Goal: Information Seeking & Learning: Understand process/instructions

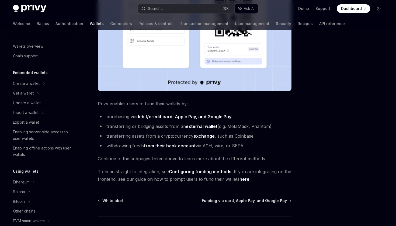
scroll to position [140, 0]
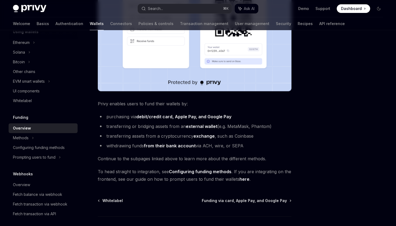
click at [154, 116] on strong "debit/credit card, Apple Pay, and Google Pay" at bounding box center [183, 116] width 95 height 5
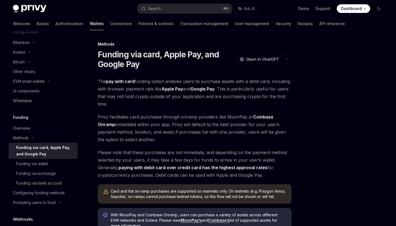
click at [182, 94] on span "The pay with card funding option enables users to purchase assets with a debit …" at bounding box center [195, 93] width 194 height 30
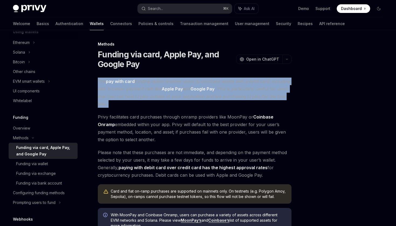
click at [192, 94] on span "The pay with card funding option enables users to purchase assets with a debit …" at bounding box center [195, 93] width 194 height 30
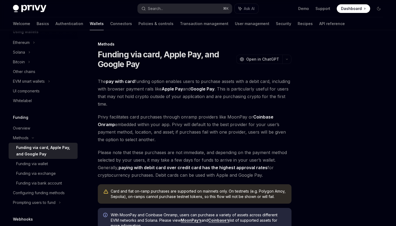
click at [149, 81] on span "The pay with card funding option enables users to purchase assets with a debit …" at bounding box center [195, 93] width 194 height 30
click at [178, 84] on span "The pay with card funding option enables users to purchase assets with a debit …" at bounding box center [195, 93] width 194 height 30
click at [207, 82] on span "The pay with card funding option enables users to purchase assets with a debit …" at bounding box center [195, 93] width 194 height 30
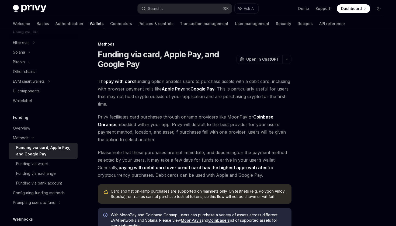
click at [132, 90] on span "The pay with card funding option enables users to purchase assets with a debit …" at bounding box center [195, 93] width 194 height 30
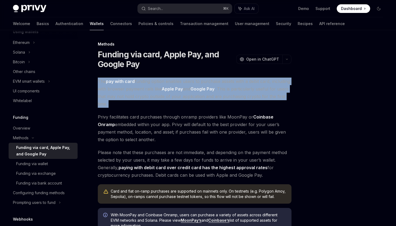
click at [156, 91] on span "The pay with card funding option enables users to purchase assets with a debit …" at bounding box center [195, 93] width 194 height 30
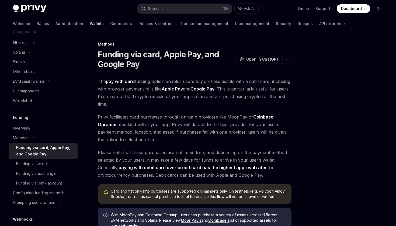
click at [156, 91] on span "The pay with card funding option enables users to purchase assets with a debit …" at bounding box center [195, 93] width 194 height 30
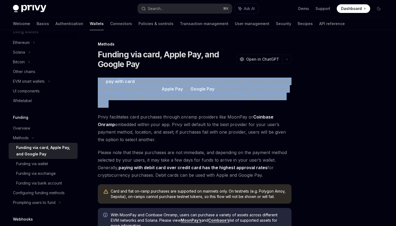
click at [172, 92] on span "The pay with card funding option enables users to purchase assets with a debit …" at bounding box center [195, 93] width 194 height 30
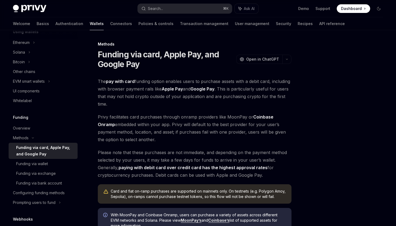
click at [161, 88] on span "The pay with card funding option enables users to purchase assets with a debit …" at bounding box center [195, 93] width 194 height 30
click at [192, 92] on span "The pay with card funding option enables users to purchase assets with a debit …" at bounding box center [195, 93] width 194 height 30
click at [215, 105] on span "The pay with card funding option enables users to purchase assets with a debit …" at bounding box center [195, 93] width 194 height 30
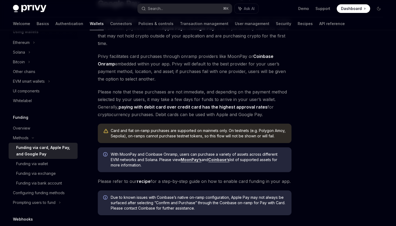
scroll to position [65, 0]
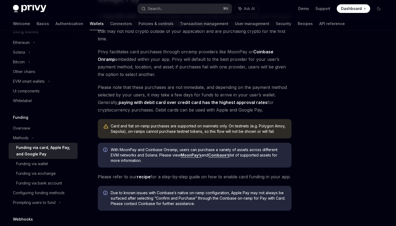
click at [191, 108] on span "Please note that these purchases are not immediate, and depending on the paymen…" at bounding box center [195, 99] width 194 height 30
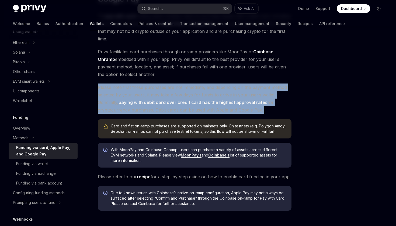
click at [217, 107] on span "Please note that these purchases are not immediate, and depending on the paymen…" at bounding box center [195, 99] width 194 height 30
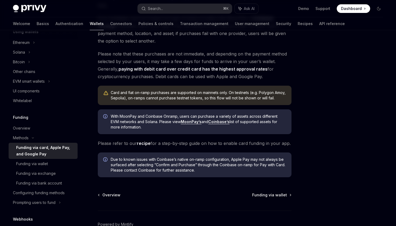
scroll to position [102, 0]
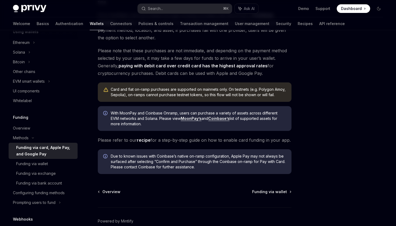
click at [221, 66] on strong "paying with debit card over credit card has the highest approval rates" at bounding box center [193, 65] width 149 height 5
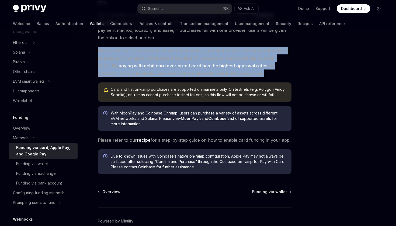
scroll to position [117, 0]
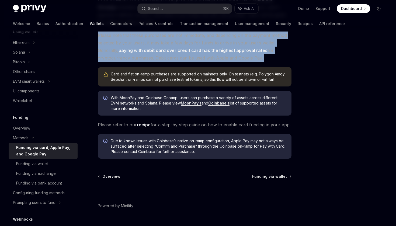
click at [192, 61] on span "Please note that these purchases are not immediate, and depending on the paymen…" at bounding box center [195, 47] width 194 height 30
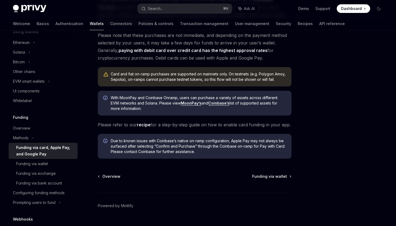
click at [205, 59] on span "Please note that these purchases are not immediate, and depending on the paymen…" at bounding box center [195, 47] width 194 height 30
click at [219, 60] on span "Please note that these purchases are not immediate, and depending on the paymen…" at bounding box center [195, 47] width 194 height 30
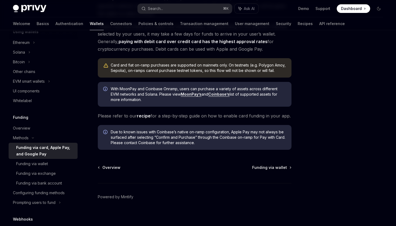
scroll to position [126, 0]
click at [171, 66] on div "Card and fiat on-ramp purchases are supported on mainnets only. On testnets (e.…" at bounding box center [198, 67] width 175 height 11
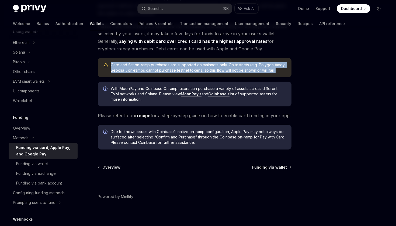
click at [187, 66] on div "Card and fiat on-ramp purchases are supported on mainnets only. On testnets (e.…" at bounding box center [198, 67] width 175 height 11
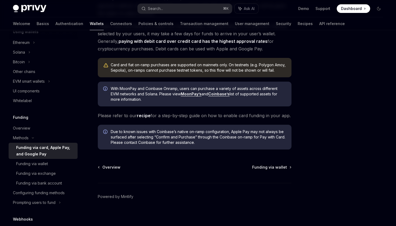
click at [187, 66] on div "Card and fiat on-ramp purchases are supported on mainnets only. On testnets (e.…" at bounding box center [198, 67] width 175 height 11
click at [208, 66] on div "Card and fiat on-ramp purchases are supported on mainnets only. On testnets (e.…" at bounding box center [198, 67] width 175 height 11
click at [224, 66] on div "Card and fiat on-ramp purchases are supported on mainnets only. On testnets (e.…" at bounding box center [198, 67] width 175 height 11
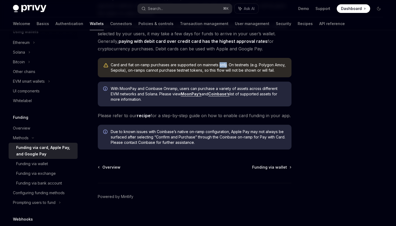
click at [243, 66] on div "Card and fiat on-ramp purchases are supported on mainnets only. On testnets (e.…" at bounding box center [198, 67] width 175 height 11
click at [259, 69] on div "Card and fiat on-ramp purchases are supported on mainnets only. On testnets (e.…" at bounding box center [198, 67] width 175 height 11
click at [163, 71] on div "Card and fiat on-ramp purchases are supported on mainnets only. On testnets (e.…" at bounding box center [198, 67] width 175 height 11
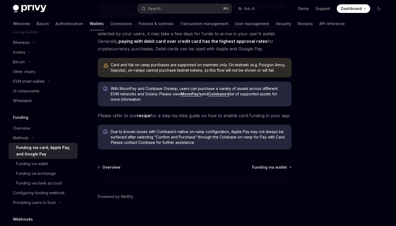
click at [192, 73] on div "Card and fiat on-ramp purchases are supported on mainnets only. On testnets (e.…" at bounding box center [198, 67] width 175 height 11
click at [207, 71] on div "Card and fiat on-ramp purchases are supported on mainnets only. On testnets (e.…" at bounding box center [198, 67] width 175 height 11
click at [229, 71] on div "Card and fiat on-ramp purchases are supported on mainnets only. On testnets (e.…" at bounding box center [198, 67] width 175 height 11
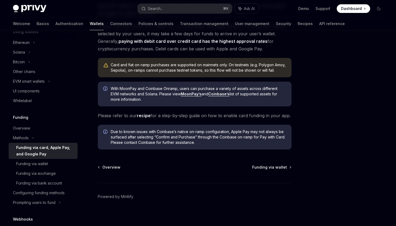
scroll to position [135, 0]
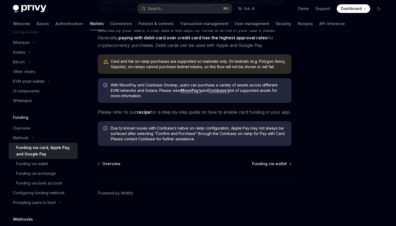
click at [167, 112] on span "Please refer to our recipe for a step-by-[PERSON_NAME] on how to enable card fu…" at bounding box center [195, 112] width 194 height 8
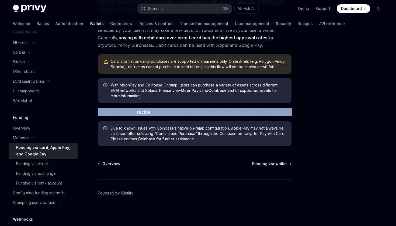
click at [189, 112] on span "Please refer to our recipe for a step-by-[PERSON_NAME] on how to enable card fu…" at bounding box center [195, 112] width 194 height 8
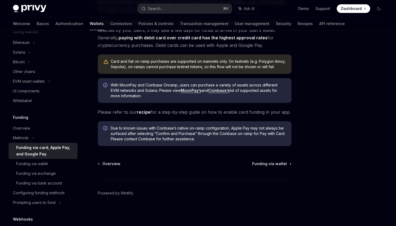
click at [189, 112] on span "Please refer to our recipe for a step-by-[PERSON_NAME] on how to enable card fu…" at bounding box center [195, 112] width 194 height 8
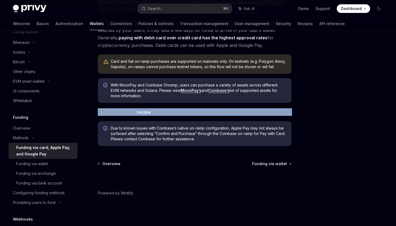
click at [211, 114] on span "Please refer to our recipe for a step-by-[PERSON_NAME] on how to enable card fu…" at bounding box center [195, 112] width 194 height 8
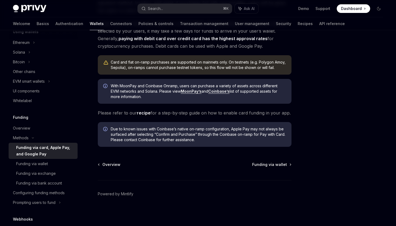
scroll to position [129, 0]
click at [168, 137] on span "Due to known issues with Coinbase’s native on-ramp configuration, Apple Pay may…" at bounding box center [198, 135] width 175 height 16
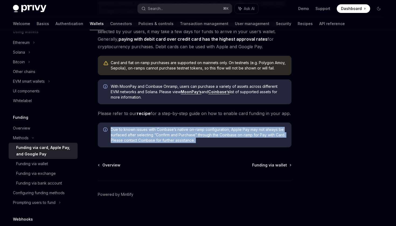
click at [190, 137] on span "Due to known issues with Coinbase’s native on-ramp configuration, Apple Pay may…" at bounding box center [198, 135] width 175 height 16
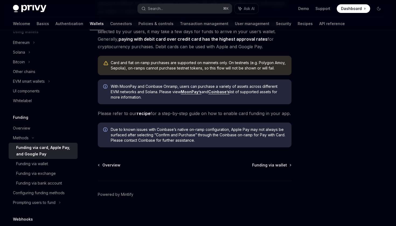
click at [190, 137] on span "Due to known issues with Coinbase’s native on-ramp configuration, Apple Pay may…" at bounding box center [198, 135] width 175 height 16
click at [205, 136] on span "Due to known issues with Coinbase’s native on-ramp configuration, Apple Pay may…" at bounding box center [198, 135] width 175 height 16
click at [47, 184] on div "Funding via bank account" at bounding box center [39, 183] width 46 height 6
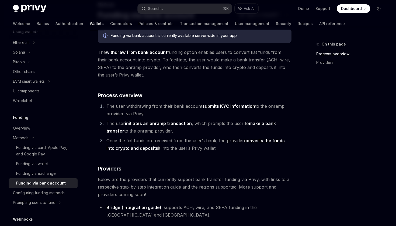
scroll to position [25, 0]
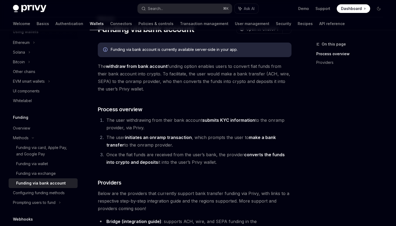
click at [165, 120] on li "The user withdrawing from their bank account submits KYC information to the onr…" at bounding box center [198, 123] width 187 height 15
click at [185, 122] on li "The user withdrawing from their bank account submits KYC information to the onr…" at bounding box center [198, 123] width 187 height 15
click at [195, 122] on li "The user withdrawing from their bank account submits KYC information to the onr…" at bounding box center [198, 123] width 187 height 15
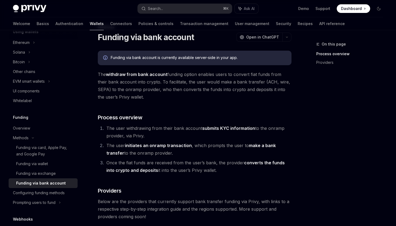
scroll to position [16, 0]
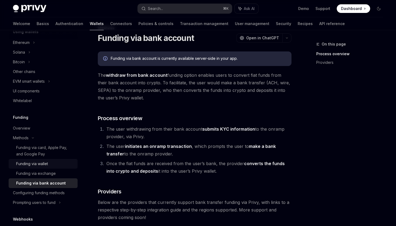
click at [63, 166] on div "Funding via wallet" at bounding box center [45, 164] width 58 height 6
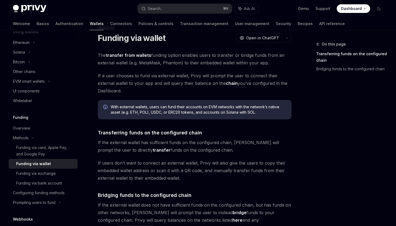
click at [166, 53] on span "The transfer from wallets funding option enables users to transfer or bridge fu…" at bounding box center [195, 58] width 194 height 15
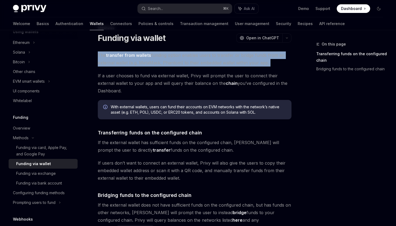
click at [192, 55] on span "The transfer from wallets funding option enables users to transfer or bridge fu…" at bounding box center [195, 58] width 194 height 15
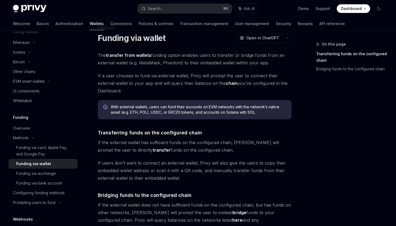
click at [192, 55] on span "The transfer from wallets funding option enables users to transfer or bridge fu…" at bounding box center [195, 58] width 194 height 15
click at [222, 56] on span "The transfer from wallets funding option enables users to transfer or bridge fu…" at bounding box center [195, 58] width 194 height 15
click at [136, 60] on span "The transfer from wallets funding option enables users to transfer or bridge fu…" at bounding box center [195, 58] width 194 height 15
click at [175, 65] on span "The transfer from wallets funding option enables users to transfer or bridge fu…" at bounding box center [195, 58] width 194 height 15
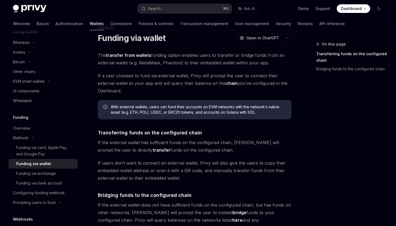
click at [205, 63] on span "The transfer from wallets funding option enables users to transfer or bridge fu…" at bounding box center [195, 58] width 194 height 15
click at [235, 58] on span "The transfer from wallets funding option enables users to transfer or bridge fu…" at bounding box center [195, 58] width 194 height 15
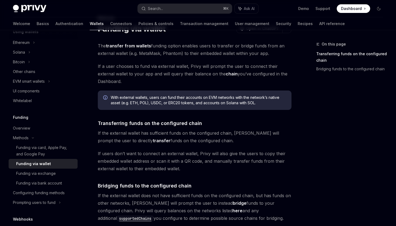
scroll to position [26, 0]
click at [137, 65] on span "If a user chooses to fund via external wallet, Privy will prompt the user to co…" at bounding box center [195, 73] width 194 height 23
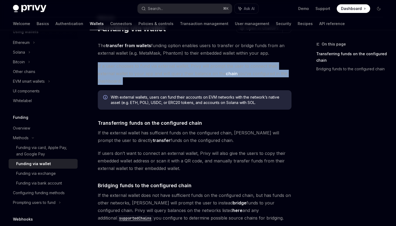
click at [152, 70] on span "If a user chooses to fund via external wallet, Privy will prompt the user to co…" at bounding box center [195, 73] width 194 height 23
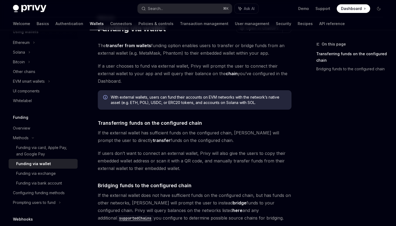
click at [152, 70] on span "If a user chooses to fund via external wallet, Privy will prompt the user to co…" at bounding box center [195, 73] width 194 height 23
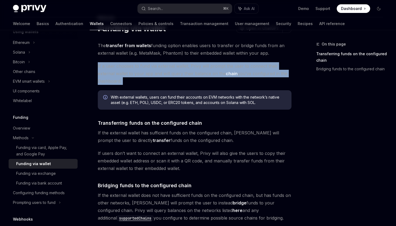
click at [169, 76] on span "If a user chooses to fund via external wallet, Privy will prompt the user to co…" at bounding box center [195, 73] width 194 height 23
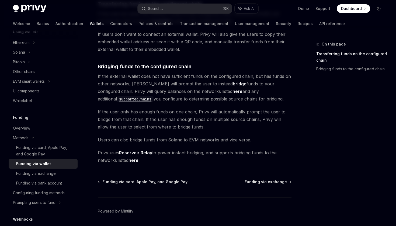
scroll to position [147, 0]
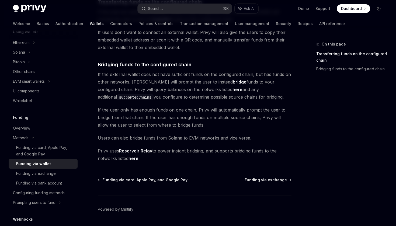
click at [144, 151] on link "Reservoir Relay" at bounding box center [135, 151] width 33 height 6
click at [233, 153] on span "Privy uses Reservoir Relay to power instant bridging, and supports bridging fun…" at bounding box center [195, 154] width 194 height 15
click at [247, 152] on span "Privy uses Reservoir Relay to power instant bridging, and supports bridging fun…" at bounding box center [195, 154] width 194 height 15
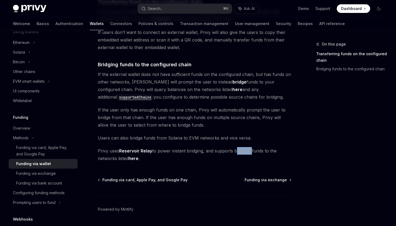
click at [259, 151] on span "Privy uses Reservoir Relay to power instant bridging, and supports bridging fun…" at bounding box center [195, 154] width 194 height 15
click at [184, 142] on div "The transfer from wallets funding option enables users to transfer or bridge fu…" at bounding box center [195, 42] width 194 height 242
click at [191, 138] on span "Users can also bridge funds from Solana to EVM networks and vice versa." at bounding box center [195, 138] width 194 height 8
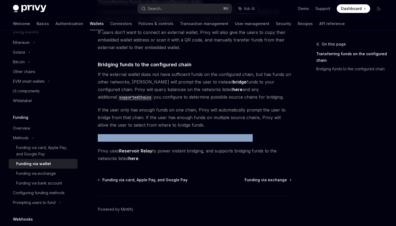
click at [196, 120] on span "If the user only has enough funds on one chain, Privy will automatically prompt…" at bounding box center [195, 117] width 194 height 23
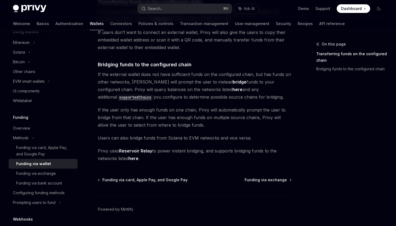
click at [196, 120] on span "If the user only has enough funds on one chain, Privy will automatically prompt…" at bounding box center [195, 117] width 194 height 23
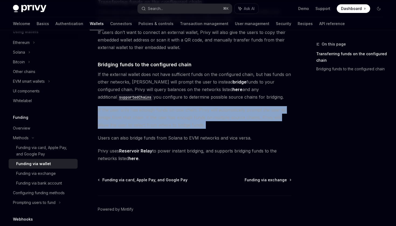
click at [209, 119] on span "If the user only has enough funds on one chain, Privy will automatically prompt…" at bounding box center [195, 117] width 194 height 23
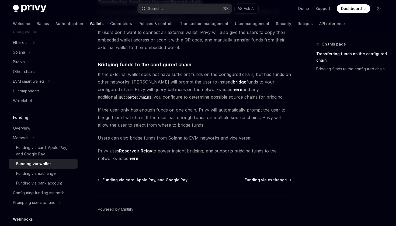
click at [209, 119] on span "If the user only has enough funds on one chain, Privy will automatically prompt…" at bounding box center [195, 117] width 194 height 23
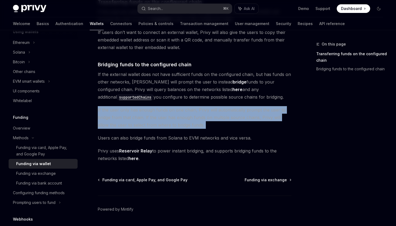
click at [220, 119] on span "If the user only has enough funds on one chain, Privy will automatically prompt…" at bounding box center [195, 117] width 194 height 23
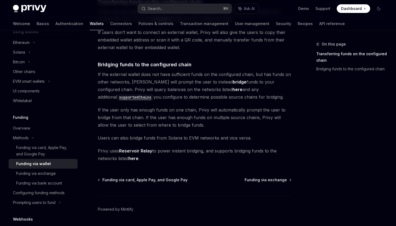
click at [220, 119] on span "If the user only has enough funds on one chain, Privy will automatically prompt…" at bounding box center [195, 117] width 194 height 23
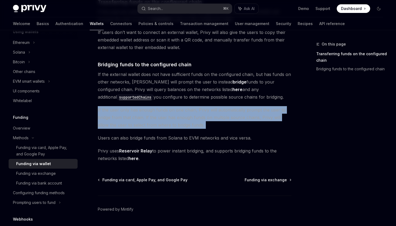
click at [240, 120] on span "If the user only has enough funds on one chain, Privy will automatically prompt…" at bounding box center [195, 117] width 194 height 23
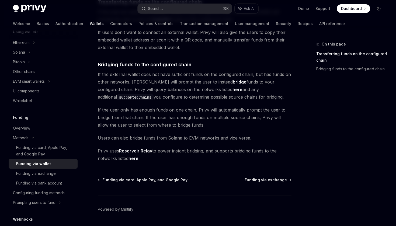
click at [240, 120] on span "If the user only has enough funds on one chain, Privy will automatically prompt…" at bounding box center [195, 117] width 194 height 23
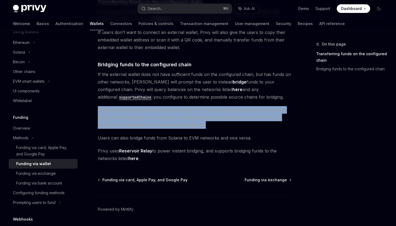
click at [252, 117] on span "If the user only has enough funds on one chain, Privy will automatically prompt…" at bounding box center [195, 117] width 194 height 23
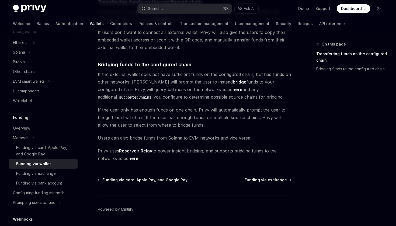
click at [212, 152] on span "Privy uses Reservoir Relay to power instant bridging, and supports bridging fun…" at bounding box center [195, 154] width 194 height 15
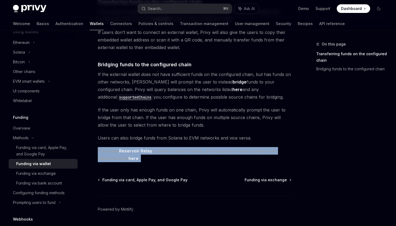
click at [212, 152] on span "Privy uses Reservoir Relay to power instant bridging, and supports bridging fun…" at bounding box center [195, 154] width 194 height 15
click at [224, 152] on span "Privy uses Reservoir Relay to power instant bridging, and supports bridging fun…" at bounding box center [195, 154] width 194 height 15
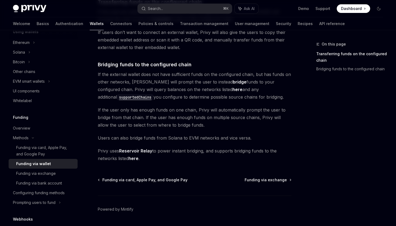
click at [224, 137] on span "Users can also bridge funds from Solana to EVM networks and vice versa." at bounding box center [195, 138] width 194 height 8
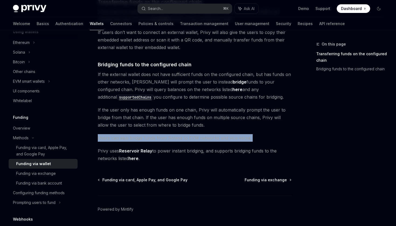
click at [236, 139] on span "Users can also bridge funds from Solana to EVM networks and vice versa." at bounding box center [195, 138] width 194 height 8
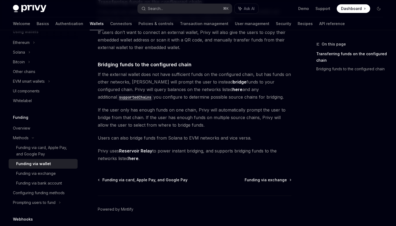
click at [238, 149] on span "Privy uses Reservoir Relay to power instant bridging, and supports bridging fun…" at bounding box center [195, 154] width 194 height 15
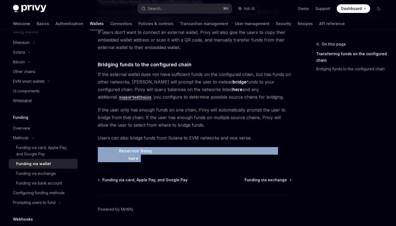
click at [250, 149] on span "Privy uses Reservoir Relay to power instant bridging, and supports bridging fun…" at bounding box center [195, 154] width 194 height 15
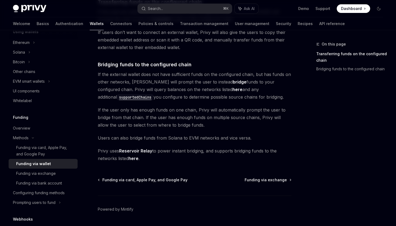
click at [207, 102] on div "The transfer from wallets funding option enables users to transfer or bridge fu…" at bounding box center [195, 42] width 194 height 242
click at [215, 99] on span "If the external wallet does not have sufficient funds on the configured chain, …" at bounding box center [195, 86] width 194 height 30
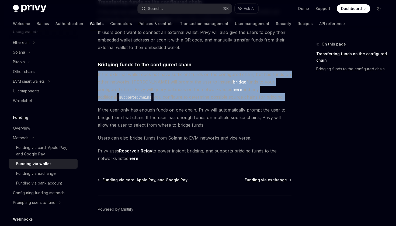
click at [220, 99] on span "If the external wallet does not have sufficient funds on the configured chain, …" at bounding box center [195, 86] width 194 height 30
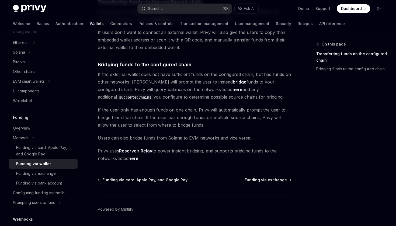
click at [223, 91] on span "If the external wallet does not have sufficient funds on the configured chain, …" at bounding box center [195, 86] width 194 height 30
click at [229, 91] on span "If the external wallet does not have sufficient funds on the configured chain, …" at bounding box center [195, 86] width 194 height 30
click at [238, 80] on span "If the external wallet does not have sufficient funds on the configured chain, …" at bounding box center [195, 86] width 194 height 30
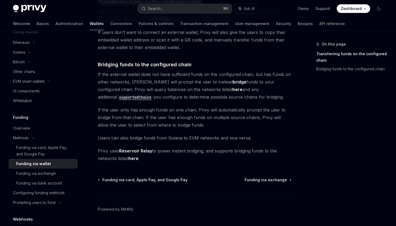
click at [238, 80] on span "If the external wallet does not have sufficient funds on the configured chain, …" at bounding box center [195, 86] width 194 height 30
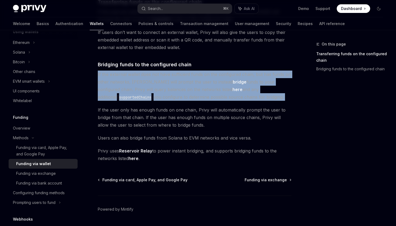
click at [248, 80] on span "If the external wallet does not have sufficient funds on the configured chain, …" at bounding box center [195, 86] width 194 height 30
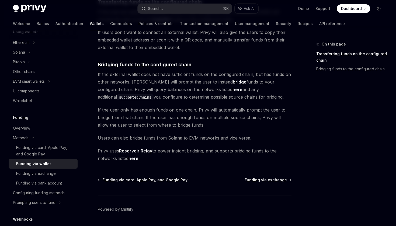
click at [249, 72] on span "If the external wallet does not have sufficient funds on the configured chain, …" at bounding box center [195, 86] width 194 height 30
click at [265, 77] on span "If the external wallet does not have sufficient funds on the configured chain, …" at bounding box center [195, 86] width 194 height 30
click at [138, 74] on span "If the external wallet does not have sufficient funds on the configured chain, …" at bounding box center [195, 86] width 194 height 30
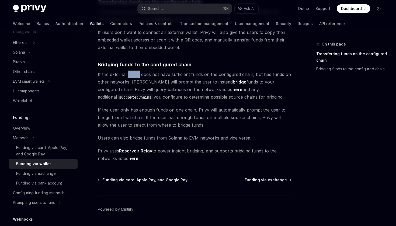
click at [138, 74] on span "If the external wallet does not have sufficient funds on the configured chain, …" at bounding box center [195, 86] width 194 height 30
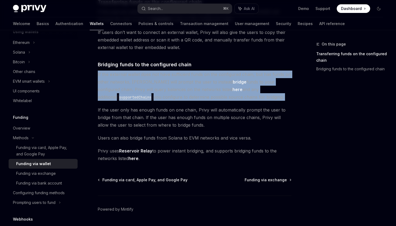
click at [151, 74] on span "If the external wallet does not have sufficient funds on the configured chain, …" at bounding box center [195, 86] width 194 height 30
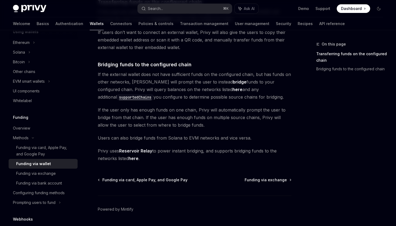
click at [147, 74] on span "If the external wallet does not have sufficient funds on the configured chain, …" at bounding box center [195, 86] width 194 height 30
click at [162, 75] on span "If the external wallet does not have sufficient funds on the configured chain, …" at bounding box center [195, 86] width 194 height 30
click at [191, 78] on span "If the external wallet does not have sufficient funds on the configured chain, …" at bounding box center [195, 86] width 194 height 30
click at [207, 76] on span "If the external wallet does not have sufficient funds on the configured chain, …" at bounding box center [195, 86] width 194 height 30
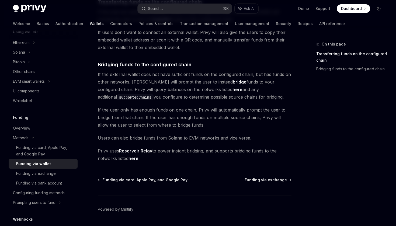
click at [207, 76] on span "If the external wallet does not have sufficient funds on the configured chain, …" at bounding box center [195, 86] width 194 height 30
click at [231, 76] on span "If the external wallet does not have sufficient funds on the configured chain, …" at bounding box center [195, 86] width 194 height 30
click at [117, 80] on span "If the external wallet does not have sufficient funds on the configured chain, …" at bounding box center [195, 86] width 194 height 30
click at [145, 83] on span "If the external wallet does not have sufficient funds on the configured chain, …" at bounding box center [195, 86] width 194 height 30
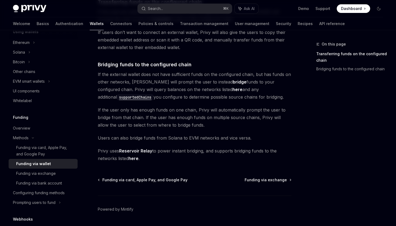
click at [145, 83] on span "If the external wallet does not have sufficient funds on the configured chain, …" at bounding box center [195, 86] width 194 height 30
click at [166, 83] on span "If the external wallet does not have sufficient funds on the configured chain, …" at bounding box center [195, 86] width 194 height 30
click at [187, 82] on span "If the external wallet does not have sufficient funds on the configured chain, …" at bounding box center [195, 86] width 194 height 30
click at [233, 82] on strong "bridge" at bounding box center [240, 81] width 14 height 5
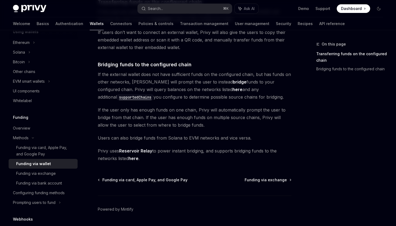
click at [233, 82] on strong "bridge" at bounding box center [240, 81] width 14 height 5
click at [228, 82] on span "If the external wallet does not have sufficient funds on the configured chain, …" at bounding box center [195, 86] width 194 height 30
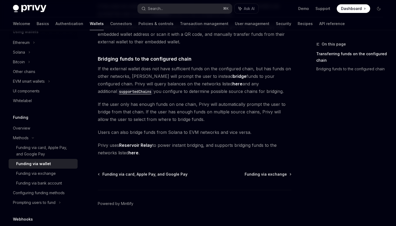
scroll to position [152, 0]
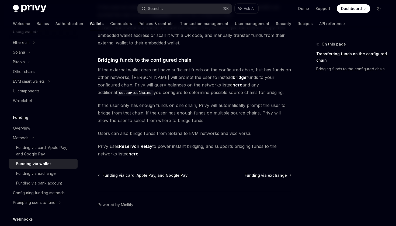
click at [142, 77] on span "If the external wallet does not have sufficient funds on the configured chain, …" at bounding box center [195, 81] width 194 height 30
click at [157, 77] on span "If the external wallet does not have sufficient funds on the configured chain, …" at bounding box center [195, 81] width 194 height 30
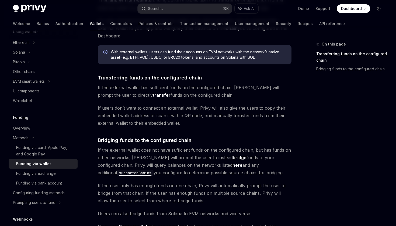
scroll to position [69, 0]
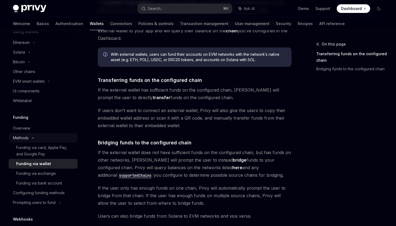
click at [27, 135] on div "Methods" at bounding box center [21, 138] width 16 height 6
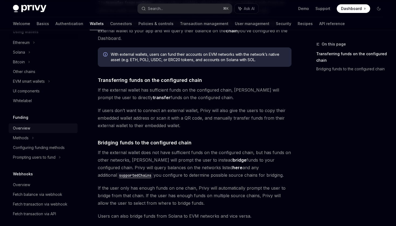
click at [31, 129] on div "Overview" at bounding box center [43, 128] width 61 height 6
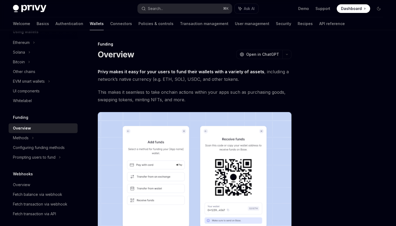
scroll to position [9, 0]
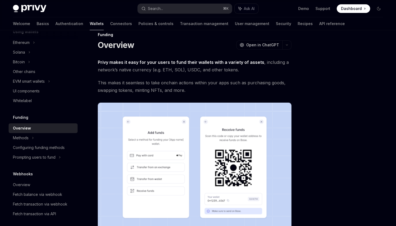
click at [187, 60] on strong "Privy makes it easy for your users to fund their wallets with a variety of asse…" at bounding box center [181, 62] width 167 height 5
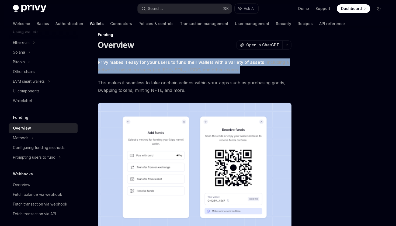
click at [199, 63] on strong "Privy makes it easy for your users to fund their wallets with a variety of asse…" at bounding box center [181, 62] width 167 height 5
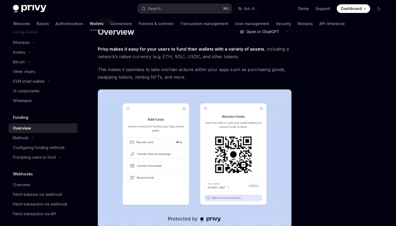
scroll to position [27, 0]
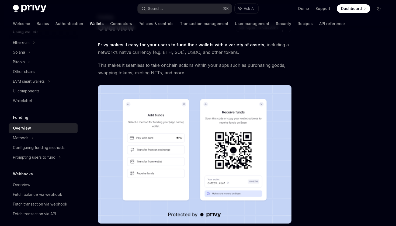
click at [181, 69] on span "This makes it seamless to take onchain actions within your apps such as purchas…" at bounding box center [195, 68] width 194 height 15
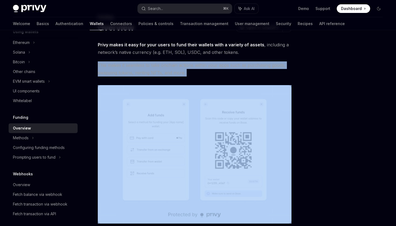
click at [200, 68] on span "This makes it seamless to take onchain actions within your apps such as purchas…" at bounding box center [195, 68] width 194 height 15
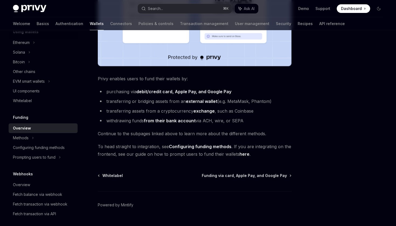
scroll to position [195, 0]
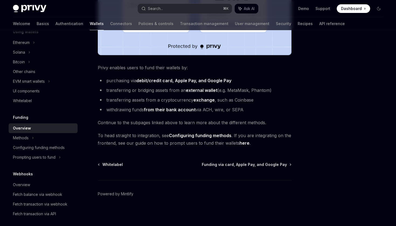
click at [166, 69] on span "Privy enables users to fund their wallets by:" at bounding box center [195, 68] width 194 height 8
click at [179, 68] on span "Privy enables users to fund their wallets by:" at bounding box center [195, 68] width 194 height 8
click at [154, 89] on li "transferring or bridging assets from an external wallet (e.g. MetaMask, Phantom)" at bounding box center [195, 91] width 194 height 8
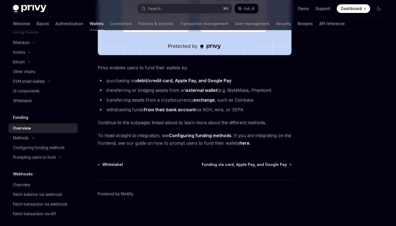
click at [154, 89] on li "transferring or bridging assets from an external wallet (e.g. MetaMask, Phantom)" at bounding box center [195, 91] width 194 height 8
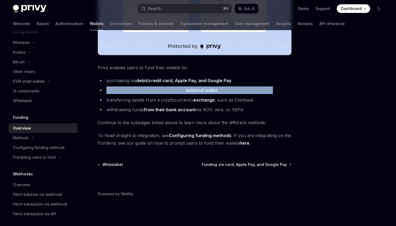
click at [163, 90] on li "transferring or bridging assets from an external wallet (e.g. MetaMask, Phantom)" at bounding box center [195, 91] width 194 height 8
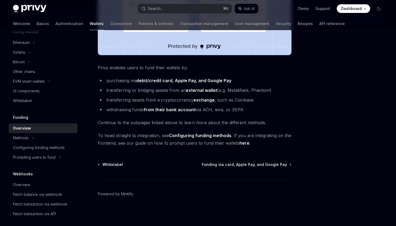
click at [242, 143] on link "here" at bounding box center [245, 143] width 10 height 6
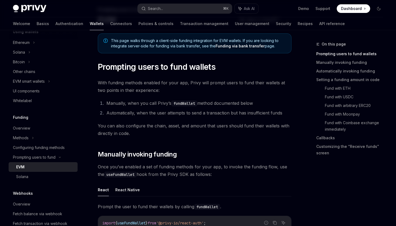
scroll to position [44, 0]
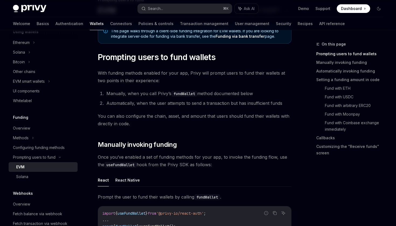
click at [182, 95] on code "fundWallet" at bounding box center [184, 94] width 26 height 6
click at [214, 99] on ol "Manually, when you call [PERSON_NAME]’s fundWallet method documented below Auto…" at bounding box center [195, 98] width 194 height 17
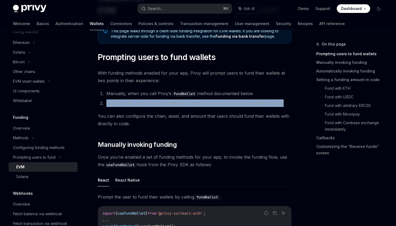
click at [230, 105] on li "Automatically, when the user attempts to send a transaction but has insufficien…" at bounding box center [198, 103] width 187 height 8
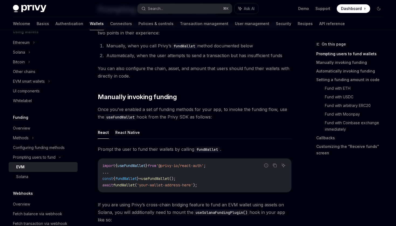
scroll to position [117, 0]
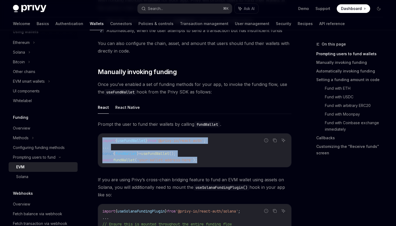
drag, startPoint x: 216, startPoint y: 161, endPoint x: 99, endPoint y: 142, distance: 118.9
click at [99, 142] on div "import { useFundWallet } from '@privy-io/react-auth' ; ... const { fundWallet }…" at bounding box center [194, 150] width 193 height 33
copy code "import { useFundWallet } from '@privy-io/react-auth' ; ... const { fundWallet }…"
click at [132, 154] on span "fundWallet" at bounding box center [126, 153] width 22 height 5
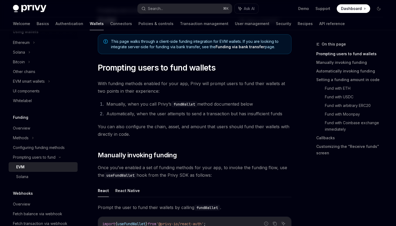
scroll to position [32, 0]
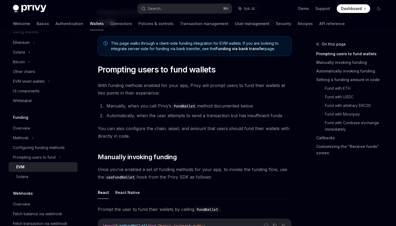
click at [159, 170] on span "Once you’ve enabled a set of funding methods for your app, to invoke the fundin…" at bounding box center [195, 173] width 194 height 15
click at [172, 171] on span "Once you’ve enabled a set of funding methods for your app, to invoke the fundin…" at bounding box center [195, 173] width 194 height 15
click at [182, 171] on span "Once you’ve enabled a set of funding methods for your app, to invoke the fundin…" at bounding box center [195, 173] width 194 height 15
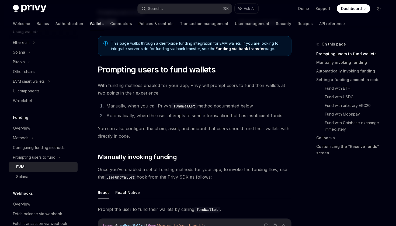
click at [182, 171] on span "Once you’ve enabled a set of funding methods for your app, to invoke the fundin…" at bounding box center [195, 173] width 194 height 15
click at [203, 171] on span "Once you’ve enabled a set of funding methods for your app, to invoke the fundin…" at bounding box center [195, 173] width 194 height 15
click at [219, 170] on span "Once you’ve enabled a set of funding methods for your app, to invoke the fundin…" at bounding box center [195, 173] width 194 height 15
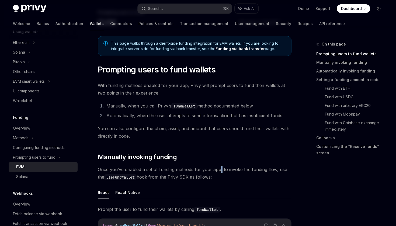
click at [235, 171] on span "Once you’ve enabled a set of funding methods for your app, to invoke the fundin…" at bounding box center [195, 173] width 194 height 15
click at [259, 171] on span "Once you’ve enabled a set of funding methods for your app, to invoke the fundin…" at bounding box center [195, 173] width 194 height 15
click at [143, 171] on span "Once you’ve enabled a set of funding methods for your app, to invoke the fundin…" at bounding box center [195, 173] width 194 height 15
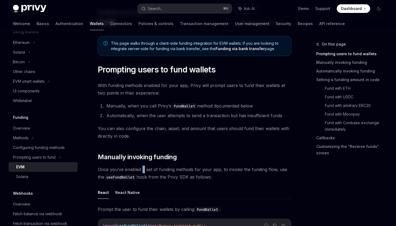
click at [162, 180] on span "Once you’ve enabled a set of funding methods for your app, to invoke the fundin…" at bounding box center [195, 173] width 194 height 15
click at [182, 177] on span "Once you’ve enabled a set of funding methods for your app, to invoke the fundin…" at bounding box center [195, 173] width 194 height 15
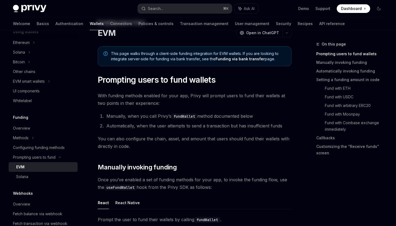
scroll to position [11, 0]
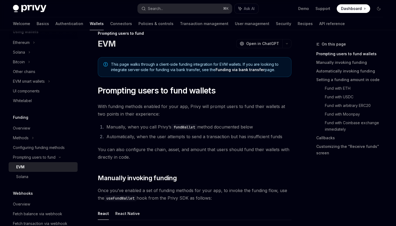
click at [172, 128] on code "fundWallet" at bounding box center [184, 127] width 26 height 6
click at [187, 128] on code "fundWallet" at bounding box center [184, 127] width 26 height 6
click at [210, 128] on li "Manually, when you call [PERSON_NAME]’s fundWallet method documented below" at bounding box center [198, 127] width 187 height 8
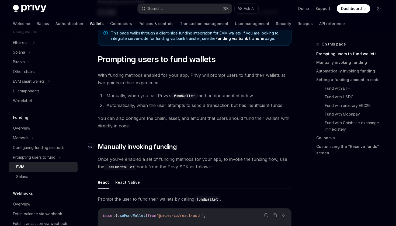
scroll to position [43, 0]
click at [204, 118] on span "You can also configure the chain, asset, and amount that users should fund thei…" at bounding box center [195, 121] width 194 height 15
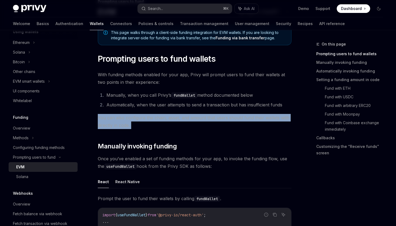
click at [215, 121] on span "You can also configure the chain, asset, and amount that users should fund thei…" at bounding box center [195, 121] width 194 height 15
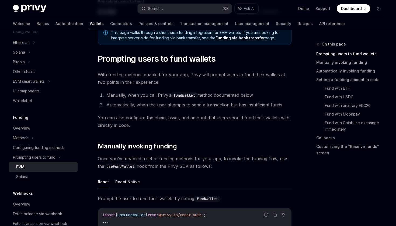
click at [215, 121] on span "You can also configure the chain, asset, and amount that users should fund thei…" at bounding box center [195, 121] width 194 height 15
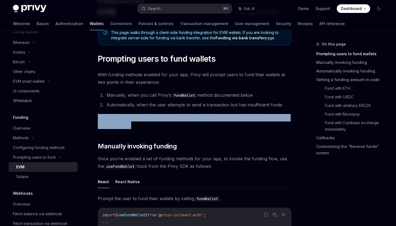
click at [223, 120] on span "You can also configure the chain, asset, and amount that users should fund thei…" at bounding box center [195, 121] width 194 height 15
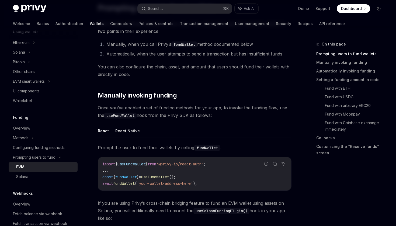
scroll to position [93, 0]
click at [204, 116] on span "Once you’ve enabled a set of funding methods for your app, to invoke the fundin…" at bounding box center [195, 111] width 194 height 15
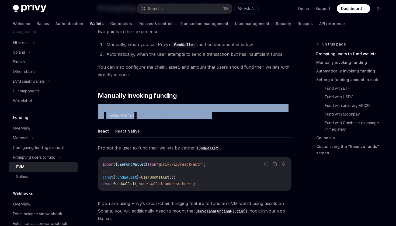
click at [204, 116] on span "Once you’ve enabled a set of funding methods for your app, to invoke the fundin…" at bounding box center [195, 111] width 194 height 15
click at [208, 116] on span "Once you’ve enabled a set of funding methods for your app, to invoke the fundin…" at bounding box center [195, 111] width 194 height 15
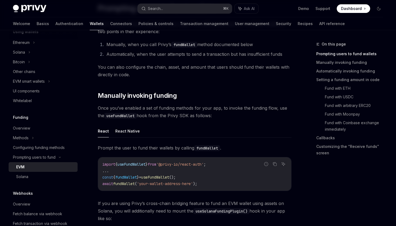
click at [208, 116] on span "Once you’ve enabled a set of funding methods for your app, to invoke the fundin…" at bounding box center [195, 111] width 194 height 15
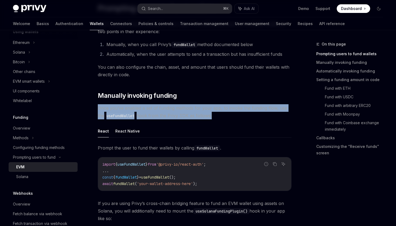
click at [215, 113] on span "Once you’ve enabled a set of funding methods for your app, to invoke the fundin…" at bounding box center [195, 111] width 194 height 15
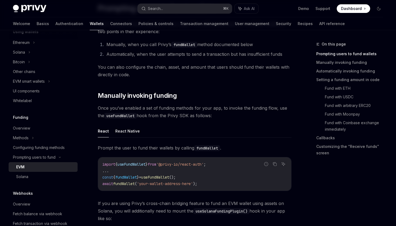
click at [215, 113] on span "Once you’ve enabled a set of funding methods for your app, to invoke the fundin…" at bounding box center [195, 111] width 194 height 15
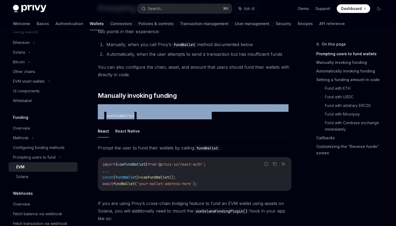
click at [223, 115] on span "Once you’ve enabled a set of funding methods for your app, to invoke the fundin…" at bounding box center [195, 111] width 194 height 15
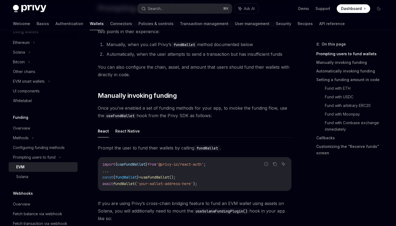
click at [227, 108] on span "Once you’ve enabled a set of funding methods for your app, to invoke the fundin…" at bounding box center [195, 111] width 194 height 15
click at [232, 110] on span "Once you’ve enabled a set of funding methods for your app, to invoke the fundin…" at bounding box center [195, 111] width 194 height 15
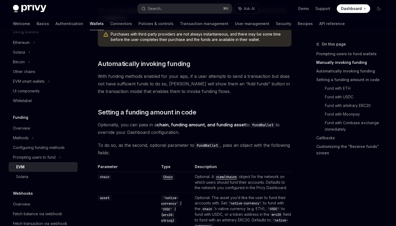
scroll to position [409, 0]
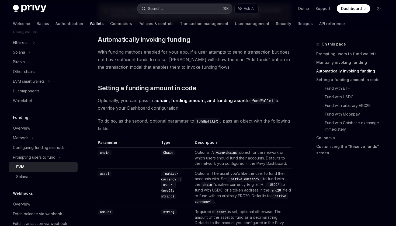
click at [173, 9] on button "Search... ⌘ K" at bounding box center [185, 9] width 94 height 10
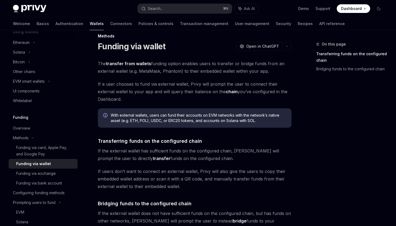
scroll to position [9, 0]
click at [158, 72] on span "The transfer from wallets funding option enables users to transfer or bridge fu…" at bounding box center [195, 66] width 194 height 15
click at [190, 73] on span "The transfer from wallets funding option enables users to transfer or bridge fu…" at bounding box center [195, 66] width 194 height 15
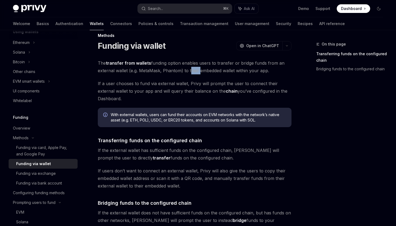
click at [216, 71] on span "The transfer from wallets funding option enables users to transfer or bridge fu…" at bounding box center [195, 66] width 194 height 15
click at [232, 71] on span "The transfer from wallets funding option enables users to transfer or bridge fu…" at bounding box center [195, 66] width 194 height 15
click at [241, 71] on span "The transfer from wallets funding option enables users to transfer or bridge fu…" at bounding box center [195, 66] width 194 height 15
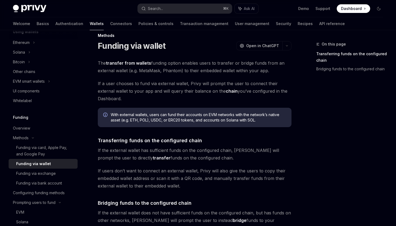
click at [123, 85] on span "If a user chooses to fund via external wallet, Privy will prompt the user to co…" at bounding box center [195, 91] width 194 height 23
click at [139, 85] on span "If a user chooses to fund via external wallet, Privy will prompt the user to co…" at bounding box center [195, 91] width 194 height 23
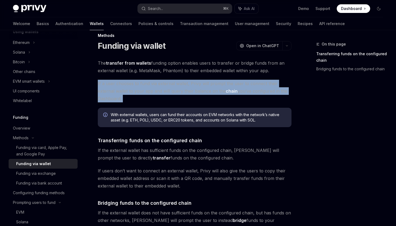
click at [157, 82] on span "If a user chooses to fund via external wallet, Privy will prompt the user to co…" at bounding box center [195, 91] width 194 height 23
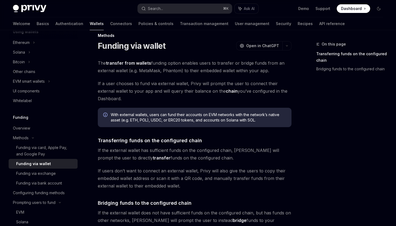
click at [157, 82] on span "If a user chooses to fund via external wallet, Privy will prompt the user to co…" at bounding box center [195, 91] width 194 height 23
click at [172, 82] on span "If a user chooses to fund via external wallet, Privy will prompt the user to co…" at bounding box center [195, 91] width 194 height 23
click at [184, 83] on span "If a user chooses to fund via external wallet, Privy will prompt the user to co…" at bounding box center [195, 91] width 194 height 23
click at [202, 84] on span "If a user chooses to fund via external wallet, Privy will prompt the user to co…" at bounding box center [195, 91] width 194 height 23
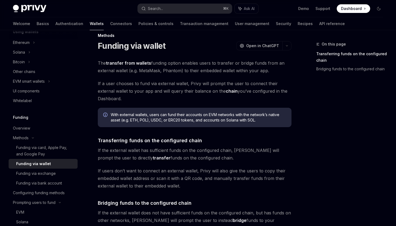
click at [202, 84] on span "If a user chooses to fund via external wallet, Privy will prompt the user to co…" at bounding box center [195, 91] width 194 height 23
click at [216, 84] on span "If a user chooses to fund via external wallet, Privy will prompt the user to co…" at bounding box center [195, 91] width 194 height 23
click at [225, 84] on span "If a user chooses to fund via external wallet, Privy will prompt the user to co…" at bounding box center [195, 91] width 194 height 23
click at [241, 85] on span "If a user chooses to fund via external wallet, Privy will prompt the user to co…" at bounding box center [195, 91] width 194 height 23
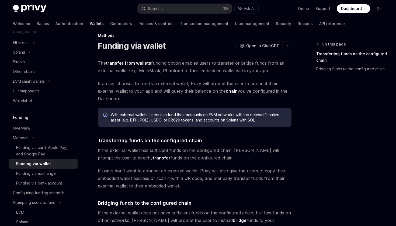
click at [241, 85] on span "If a user chooses to fund via external wallet, Privy will prompt the user to co…" at bounding box center [195, 91] width 194 height 23
click at [264, 87] on span "If a user chooses to fund via external wallet, Privy will prompt the user to co…" at bounding box center [195, 91] width 194 height 23
click at [130, 90] on span "If a user chooses to fund via external wallet, Privy will prompt the user to co…" at bounding box center [195, 91] width 194 height 23
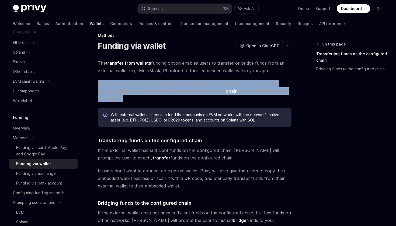
click at [152, 93] on span "If a user chooses to fund via external wallet, Privy will prompt the user to co…" at bounding box center [195, 91] width 194 height 23
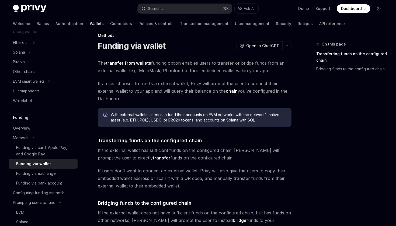
click at [152, 93] on span "If a user chooses to fund via external wallet, Privy will prompt the user to co…" at bounding box center [195, 91] width 194 height 23
click at [167, 93] on span "If a user chooses to fund via external wallet, Privy will prompt the user to co…" at bounding box center [195, 91] width 194 height 23
click at [183, 91] on span "If a user chooses to fund via external wallet, Privy will prompt the user to co…" at bounding box center [195, 91] width 194 height 23
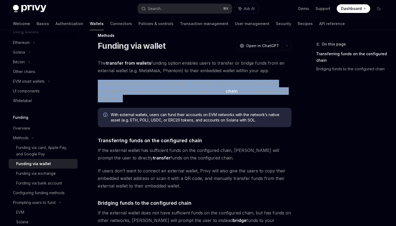
click at [196, 91] on span "If a user chooses to fund via external wallet, Privy will prompt the user to co…" at bounding box center [195, 91] width 194 height 23
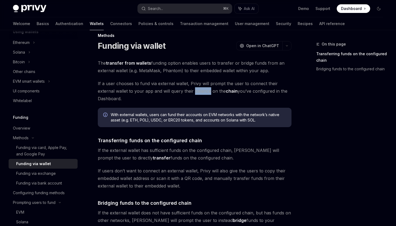
click at [196, 91] on span "If a user chooses to fund via external wallet, Privy will prompt the user to co…" at bounding box center [195, 91] width 194 height 23
click at [216, 92] on span "If a user chooses to fund via external wallet, Privy will prompt the user to co…" at bounding box center [195, 91] width 194 height 23
click at [230, 92] on link "chain" at bounding box center [232, 91] width 12 height 6
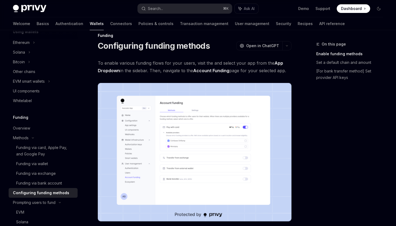
click at [230, 92] on img at bounding box center [195, 152] width 194 height 139
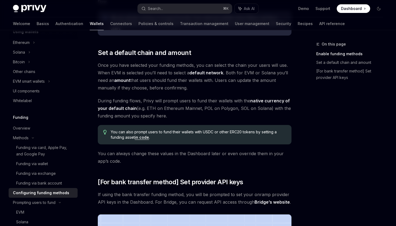
scroll to position [312, 0]
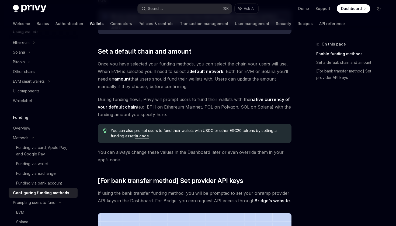
click at [175, 81] on span "Once you have selected your funding methods, you can select the chain your user…" at bounding box center [195, 75] width 194 height 30
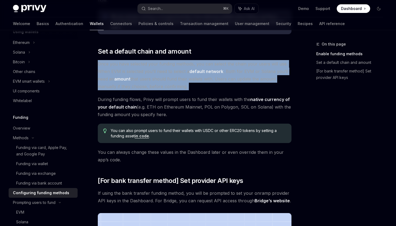
click at [182, 83] on span "Once you have selected your funding methods, you can select the chain your user…" at bounding box center [195, 75] width 194 height 30
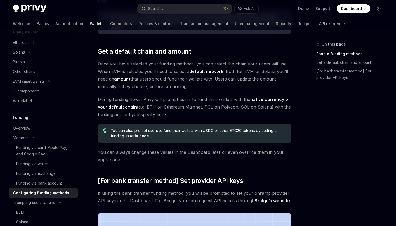
click at [159, 74] on span "Once you have selected your funding methods, you can select the chain your user…" at bounding box center [195, 75] width 194 height 30
click at [160, 79] on span "Once you have selected your funding methods, you can select the chain your user…" at bounding box center [195, 75] width 194 height 30
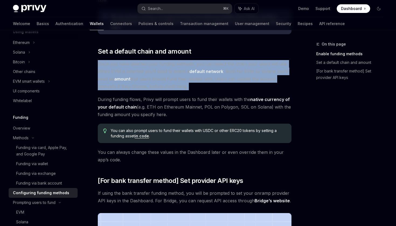
click at [160, 79] on span "Once you have selected your funding methods, you can select the chain your user…" at bounding box center [195, 75] width 194 height 30
click at [174, 78] on span "Once you have selected your funding methods, you can select the chain your user…" at bounding box center [195, 75] width 194 height 30
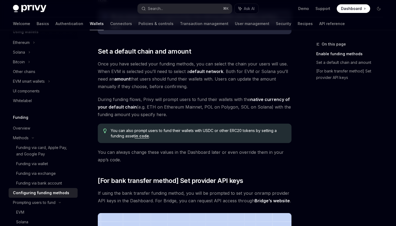
click at [174, 78] on span "Once you have selected your funding methods, you can select the chain your user…" at bounding box center [195, 75] width 194 height 30
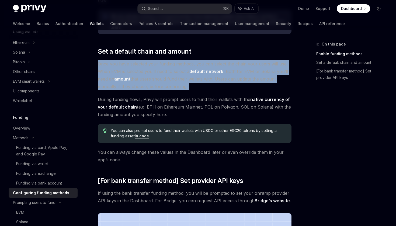
click at [174, 78] on span "Once you have selected your funding methods, you can select the chain your user…" at bounding box center [195, 75] width 194 height 30
click at [196, 79] on span "Once you have selected your funding methods, you can select the chain your user…" at bounding box center [195, 75] width 194 height 30
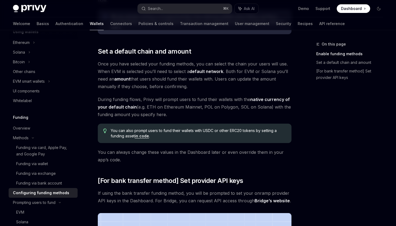
click at [196, 79] on span "Once you have selected your funding methods, you can select the chain your user…" at bounding box center [195, 75] width 194 height 30
click at [220, 79] on span "Once you have selected your funding methods, you can select the chain your user…" at bounding box center [195, 75] width 194 height 30
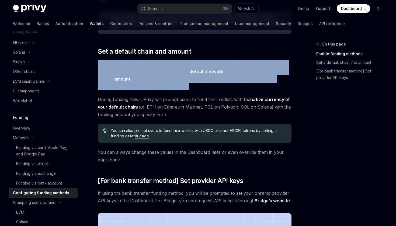
click at [241, 77] on span "Once you have selected your funding methods, you can select the chain your user…" at bounding box center [195, 75] width 194 height 30
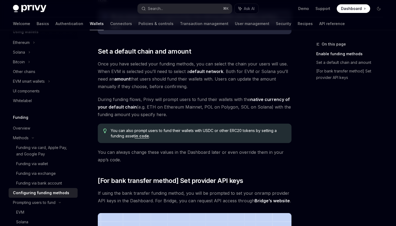
click at [241, 77] on span "Once you have selected your funding methods, you can select the chain your user…" at bounding box center [195, 75] width 194 height 30
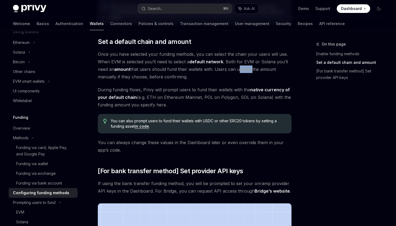
click at [198, 70] on span "Once you have selected your funding methods, you can select the chain your user…" at bounding box center [195, 65] width 194 height 30
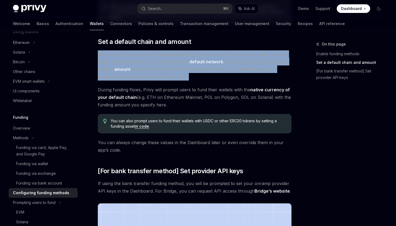
click at [212, 70] on span "Once you have selected your funding methods, you can select the chain your user…" at bounding box center [195, 65] width 194 height 30
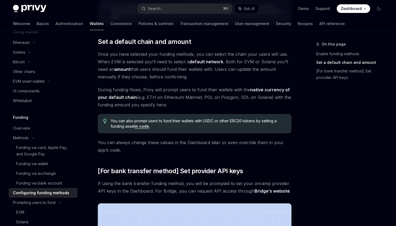
scroll to position [328, 0]
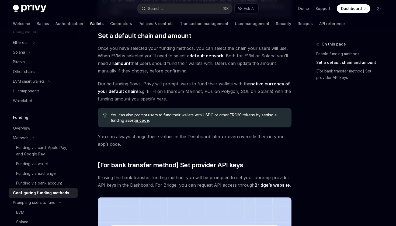
click at [166, 89] on span "During funding flows, Privy will prompt users to fund their wallets with the na…" at bounding box center [195, 91] width 194 height 23
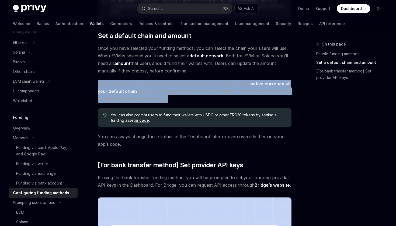
click at [180, 89] on span "During funding flows, Privy will prompt users to fund their wallets with the na…" at bounding box center [195, 91] width 194 height 23
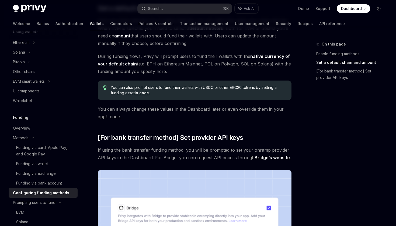
scroll to position [356, 0]
click at [192, 88] on span "You can also prompt users to fund their wallets with USDC or other ERC20 tokens…" at bounding box center [198, 90] width 175 height 11
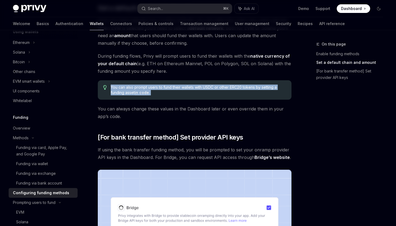
click at [205, 87] on span "You can also prompt users to fund their wallets with USDC or other ERC20 tokens…" at bounding box center [198, 90] width 175 height 11
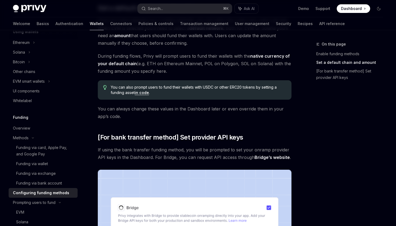
click at [214, 89] on span "You can also prompt users to fund their wallets with USDC or other ERC20 tokens…" at bounding box center [198, 90] width 175 height 11
click at [226, 86] on span "You can also prompt users to fund their wallets with USDC or other ERC20 tokens…" at bounding box center [198, 90] width 175 height 11
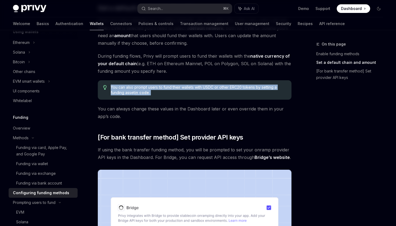
click at [236, 86] on span "You can also prompt users to fund their wallets with USDC or other ERC20 tokens…" at bounding box center [198, 90] width 175 height 11
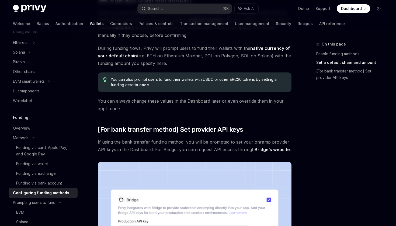
scroll to position [365, 0]
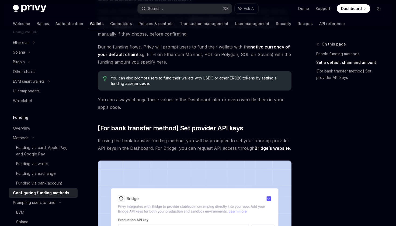
click at [179, 105] on span "You can always change these values in the Dashboard later or even override them…" at bounding box center [195, 103] width 194 height 15
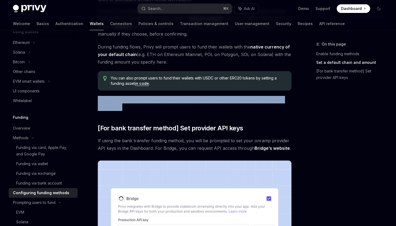
click at [192, 103] on span "You can always change these values in the Dashboard later or even override them…" at bounding box center [195, 103] width 194 height 15
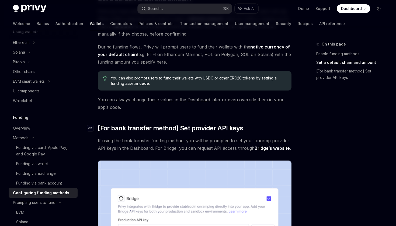
scroll to position [368, 0]
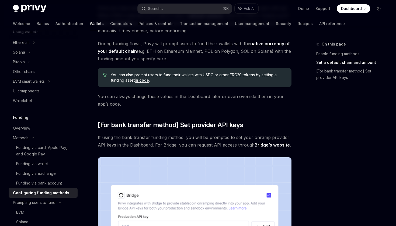
click at [134, 101] on span "You can always change these values in the Dashboard later or even override them…" at bounding box center [195, 100] width 194 height 15
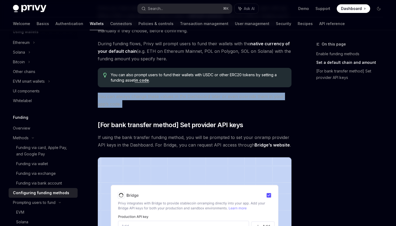
click at [152, 100] on span "You can always change these values in the Dashboard later or even override them…" at bounding box center [195, 100] width 194 height 15
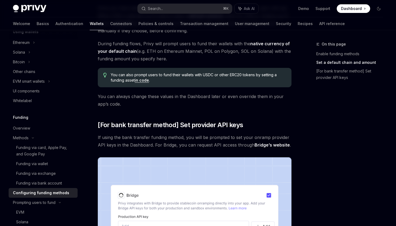
click at [178, 94] on span "You can always change these values in the Dashboard later or even override them…" at bounding box center [195, 100] width 194 height 15
click at [195, 97] on span "You can always change these values in the Dashboard later or even override them…" at bounding box center [195, 100] width 194 height 15
click at [215, 97] on span "You can always change these values in the Dashboard later or even override them…" at bounding box center [195, 100] width 194 height 15
click at [235, 97] on span "You can always change these values in the Dashboard later or even override them…" at bounding box center [195, 100] width 194 height 15
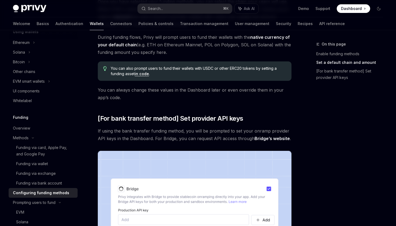
click at [208, 139] on span "If using the bank transfer funding method, you will be prompted to set your onr…" at bounding box center [195, 134] width 194 height 15
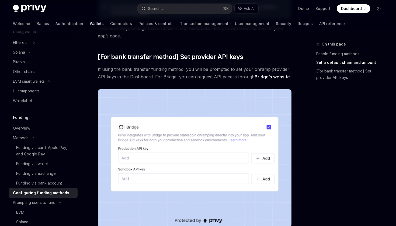
scroll to position [436, 0]
click at [194, 80] on span "If using the bank transfer funding method, you will be prompted to set your onr…" at bounding box center [195, 73] width 194 height 15
click at [201, 77] on span "If using the bank transfer funding method, you will be prompted to set your onr…" at bounding box center [195, 73] width 194 height 15
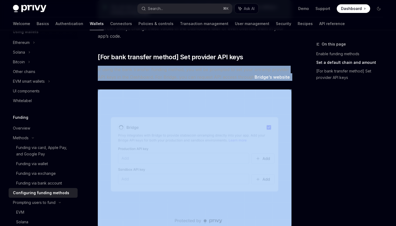
click at [212, 77] on span "If using the bank transfer funding method, you will be prompted to set your onr…" at bounding box center [195, 73] width 194 height 15
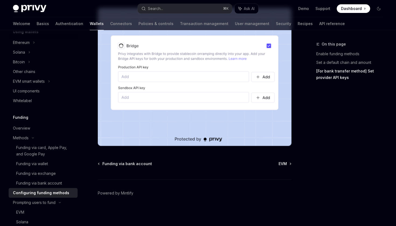
scroll to position [146, 0]
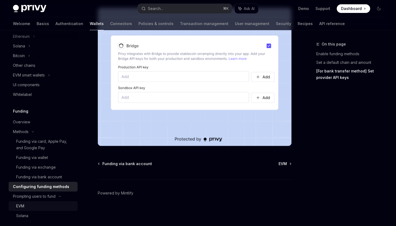
click at [16, 203] on div "EVM" at bounding box center [20, 206] width 8 height 6
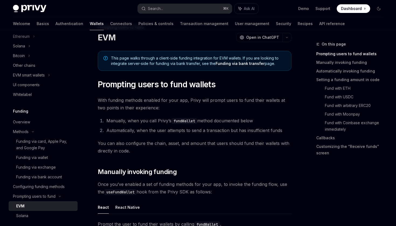
scroll to position [15, 0]
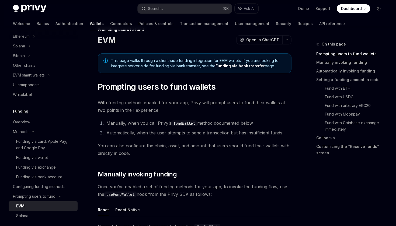
click at [190, 109] on span "With funding methods enabled for your app, Privy will prompt users to fund thei…" at bounding box center [195, 106] width 194 height 15
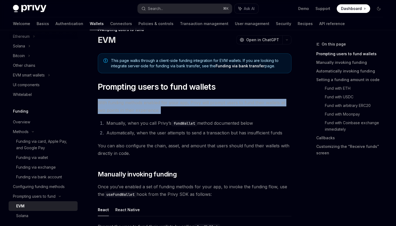
click at [206, 108] on span "With funding methods enabled for your app, Privy will prompt users to fund thei…" at bounding box center [195, 106] width 194 height 15
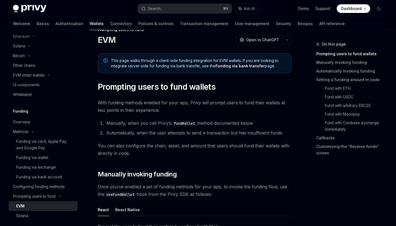
click at [201, 102] on span "With funding methods enabled for your app, Privy will prompt users to fund thei…" at bounding box center [195, 106] width 194 height 15
click at [211, 103] on span "With funding methods enabled for your app, Privy will prompt users to fund thei…" at bounding box center [195, 106] width 194 height 15
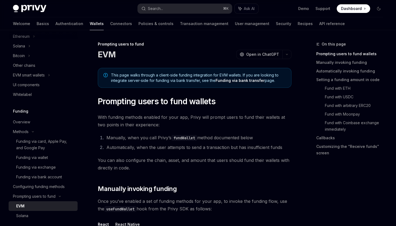
click at [216, 118] on span "With funding methods enabled for your app, Privy will prompt users to fund thei…" at bounding box center [195, 120] width 194 height 15
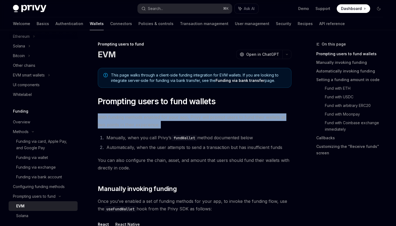
click at [239, 117] on span "With funding methods enabled for your app, Privy will prompt users to fund thei…" at bounding box center [195, 120] width 194 height 15
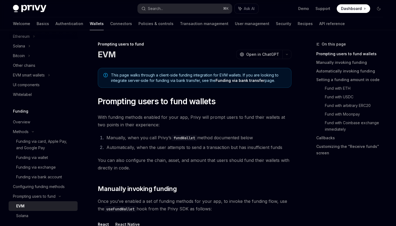
click at [235, 117] on span "With funding methods enabled for your app, Privy will prompt users to fund thei…" at bounding box center [195, 120] width 194 height 15
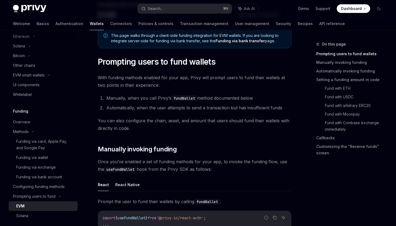
scroll to position [44, 0]
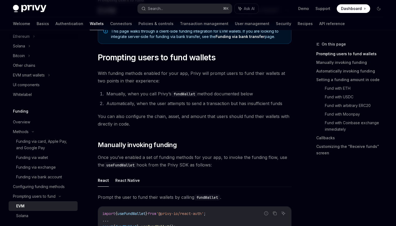
click at [157, 101] on li "Automatically, when the user attempts to send a transaction but has insufficien…" at bounding box center [198, 104] width 187 height 8
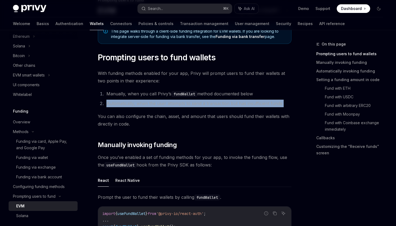
click at [187, 104] on li "Automatically, when the user attempts to send a transaction but has insufficien…" at bounding box center [198, 104] width 187 height 8
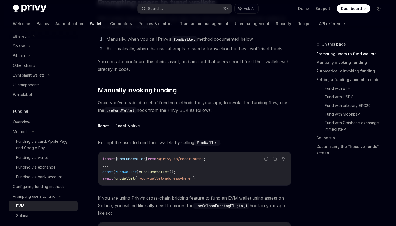
scroll to position [99, 0]
click at [162, 68] on span "You can also configure the chain, asset, and amount that users should fund thei…" at bounding box center [195, 65] width 194 height 15
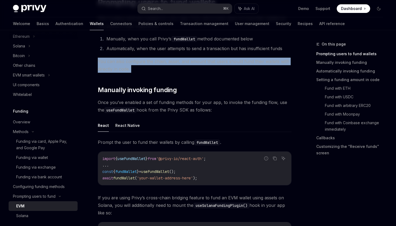
click at [175, 67] on span "You can also configure the chain, asset, and amount that users should fund thei…" at bounding box center [195, 65] width 194 height 15
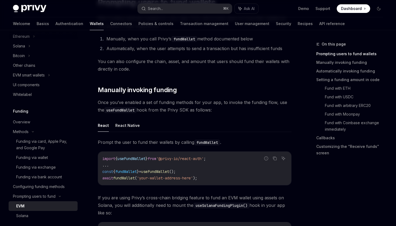
click at [175, 67] on span "You can also configure the chain, asset, and amount that users should fund thei…" at bounding box center [195, 65] width 194 height 15
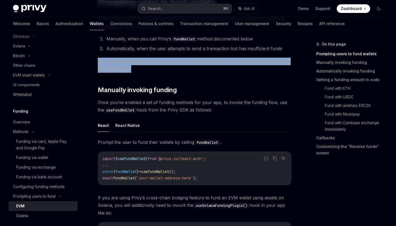
click at [183, 67] on span "You can also configure the chain, asset, and amount that users should fund thei…" at bounding box center [195, 65] width 194 height 15
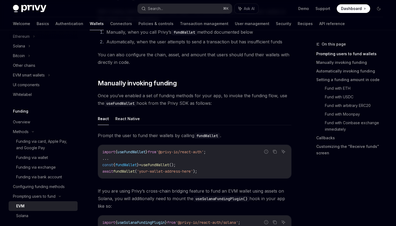
scroll to position [107, 0]
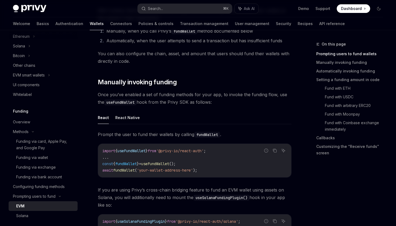
click at [194, 94] on span "Once you’ve enabled a set of funding methods for your app, to invoke the fundin…" at bounding box center [195, 98] width 194 height 15
click at [202, 98] on span "Once you’ve enabled a set of funding methods for your app, to invoke the fundin…" at bounding box center [195, 98] width 194 height 15
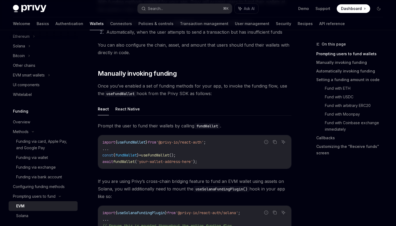
click at [180, 90] on span "Once you’ve enabled a set of funding methods for your app, to invoke the fundin…" at bounding box center [195, 89] width 194 height 15
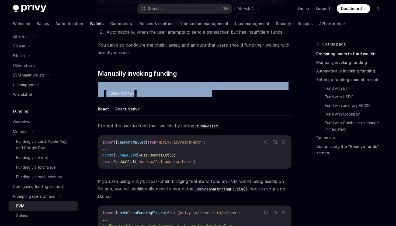
click at [189, 91] on span "Once you’ve enabled a set of funding methods for your app, to invoke the fundin…" at bounding box center [195, 89] width 194 height 15
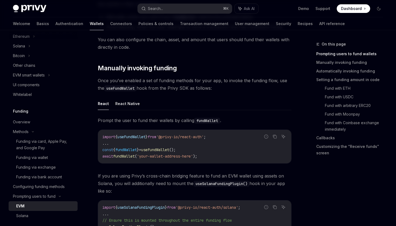
scroll to position [121, 0]
click at [167, 85] on span "Once you’ve enabled a set of funding methods for your app, to invoke the fundin…" at bounding box center [195, 84] width 194 height 15
click at [137, 81] on span "Once you’ve enabled a set of funding methods for your app, to invoke the fundin…" at bounding box center [195, 84] width 194 height 15
click at [165, 80] on span "Once you’ve enabled a set of funding methods for your app, to invoke the fundin…" at bounding box center [195, 84] width 194 height 15
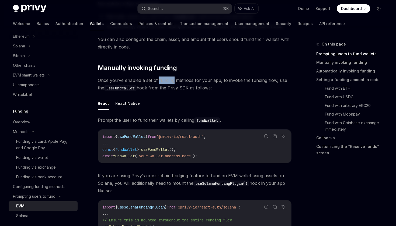
click at [165, 80] on span "Once you’ve enabled a set of funding methods for your app, to invoke the fundin…" at bounding box center [195, 84] width 194 height 15
click at [194, 81] on span "Once you’ve enabled a set of funding methods for your app, to invoke the fundin…" at bounding box center [195, 84] width 194 height 15
click at [218, 80] on span "Once you’ve enabled a set of funding methods for your app, to invoke the fundin…" at bounding box center [195, 84] width 194 height 15
click at [234, 82] on span "Once you’ve enabled a set of funding methods for your app, to invoke the fundin…" at bounding box center [195, 84] width 194 height 15
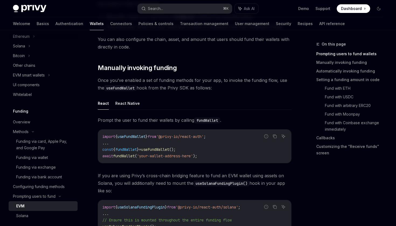
click at [234, 82] on span "Once you’ve enabled a set of funding methods for your app, to invoke the fundin…" at bounding box center [195, 84] width 194 height 15
click at [250, 81] on span "Once you’ve enabled a set of funding methods for your app, to invoke the fundin…" at bounding box center [195, 84] width 194 height 15
click at [171, 82] on span "Once you’ve enabled a set of funding methods for your app, to invoke the fundin…" at bounding box center [195, 84] width 194 height 15
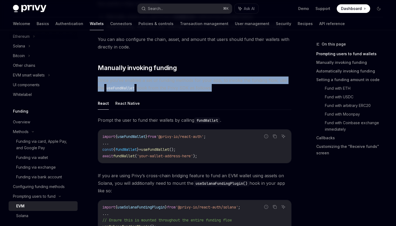
click at [185, 88] on span "Once you’ve enabled a set of funding methods for your app, to invoke the fundin…" at bounding box center [195, 84] width 194 height 15
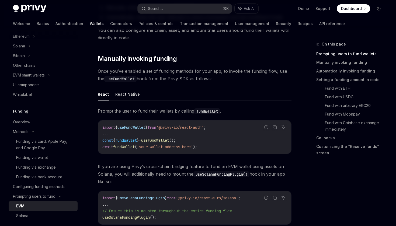
scroll to position [130, 0]
click at [137, 80] on code "useFundWallet" at bounding box center [120, 79] width 32 height 6
click at [155, 79] on span "Once you’ve enabled a set of funding methods for your app, to invoke the fundin…" at bounding box center [195, 74] width 194 height 15
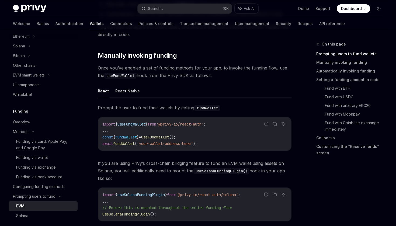
scroll to position [156, 0]
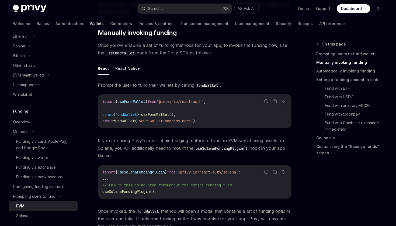
click at [148, 85] on span "Prompt the user to fund their wallets by calling fundWallet ." at bounding box center [195, 85] width 194 height 8
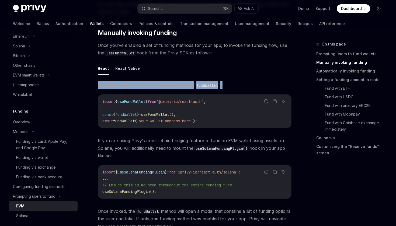
click at [166, 86] on span "Prompt the user to fund their wallets by calling fundWallet ." at bounding box center [195, 85] width 194 height 8
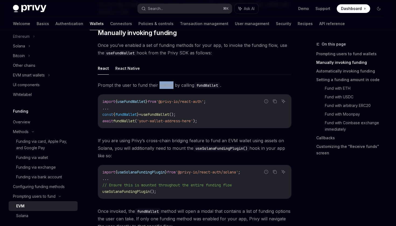
click at [166, 86] on span "Prompt the user to fund their wallets by calling fundWallet ." at bounding box center [195, 85] width 194 height 8
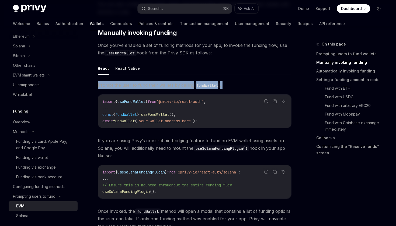
click at [180, 85] on span "Prompt the user to fund their wallets by calling fundWallet ." at bounding box center [195, 85] width 194 height 8
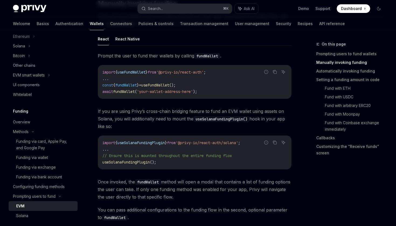
scroll to position [187, 0]
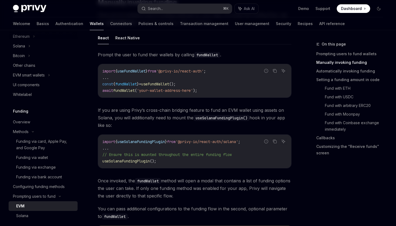
click at [191, 108] on span "If you are using Privy’s cross-chain bridging feature to fund an EVM wallet usi…" at bounding box center [195, 117] width 194 height 23
click at [212, 111] on span "If you are using Privy’s cross-chain bridging feature to fund an EVM wallet usi…" at bounding box center [195, 117] width 194 height 23
click at [228, 110] on span "If you are using Privy’s cross-chain bridging feature to fund an EVM wallet usi…" at bounding box center [195, 117] width 194 height 23
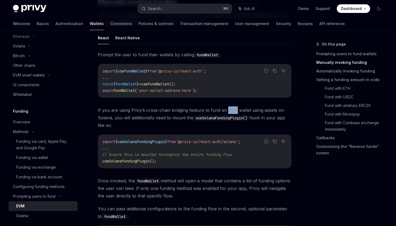
click at [228, 110] on span "If you are using Privy’s cross-chain bridging feature to fund an EVM wallet usi…" at bounding box center [195, 117] width 194 height 23
click at [242, 111] on span "If you are using Privy’s cross-chain bridging feature to fund an EVM wallet usi…" at bounding box center [195, 117] width 194 height 23
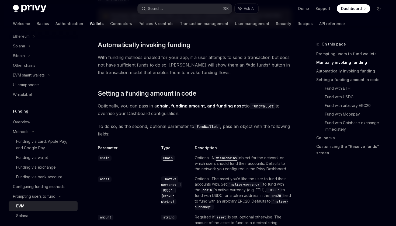
scroll to position [401, 0]
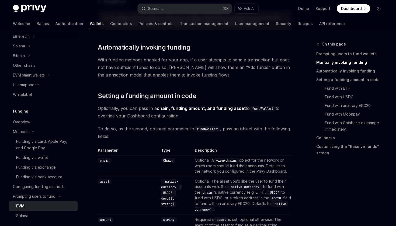
click at [216, 60] on span "With funding methods enabled for your app, if a user attempts to send a transac…" at bounding box center [195, 67] width 194 height 23
click at [233, 59] on span "With funding methods enabled for your app, if a user attempts to send a transac…" at bounding box center [195, 67] width 194 height 23
click at [132, 67] on span "With funding methods enabled for your app, if a user attempts to send a transac…" at bounding box center [195, 67] width 194 height 23
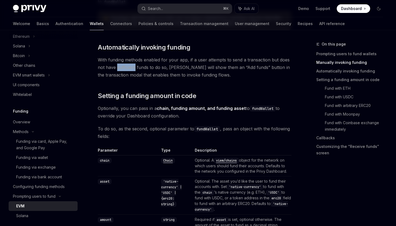
click at [132, 67] on span "With funding methods enabled for your app, if a user attempts to send a transac…" at bounding box center [195, 67] width 194 height 23
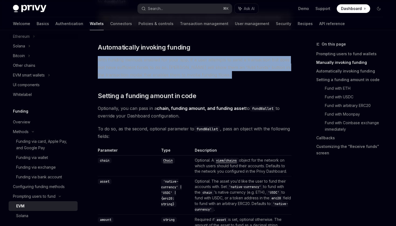
click at [142, 67] on span "With funding methods enabled for your app, if a user attempts to send a transac…" at bounding box center [195, 67] width 194 height 23
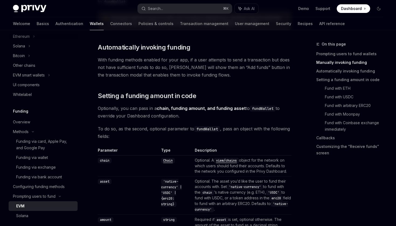
click at [142, 67] on span "With funding methods enabled for your app, if a user attempts to send a transac…" at bounding box center [195, 67] width 194 height 23
click at [167, 68] on span "With funding methods enabled for your app, if a user attempts to send a transac…" at bounding box center [195, 67] width 194 height 23
click at [181, 68] on span "With funding methods enabled for your app, if a user attempts to send a transac…" at bounding box center [195, 67] width 194 height 23
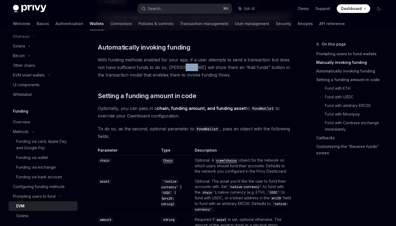
click at [202, 68] on span "With funding methods enabled for your app, if a user attempts to send a transac…" at bounding box center [195, 67] width 194 height 23
click at [214, 68] on span "With funding methods enabled for your app, if a user attempts to send a transac…" at bounding box center [195, 67] width 194 height 23
click at [230, 68] on span "With funding methods enabled for your app, if a user attempts to send a transac…" at bounding box center [195, 67] width 194 height 23
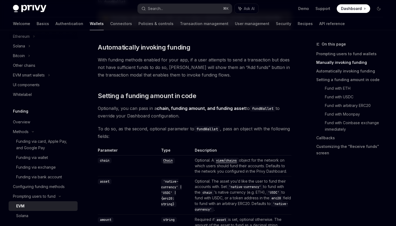
click at [248, 70] on span "With funding methods enabled for your app, if a user attempts to send a transac…" at bounding box center [195, 67] width 194 height 23
click at [127, 74] on span "With funding methods enabled for your app, if a user attempts to send a transac…" at bounding box center [195, 67] width 194 height 23
click at [156, 76] on span "With funding methods enabled for your app, if a user attempts to send a transac…" at bounding box center [195, 67] width 194 height 23
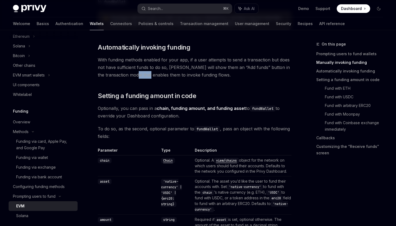
click at [170, 76] on span "With funding methods enabled for your app, if a user attempts to send a transac…" at bounding box center [195, 67] width 194 height 23
click at [192, 77] on span "With funding methods enabled for your app, if a user attempts to send a transac…" at bounding box center [195, 67] width 194 height 23
click at [209, 75] on span "With funding methods enabled for your app, if a user attempts to send a transac…" at bounding box center [195, 67] width 194 height 23
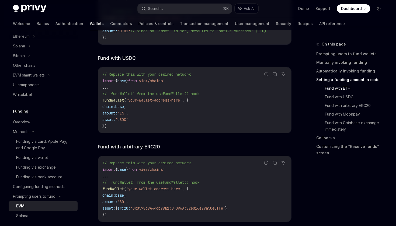
scroll to position [802, 0]
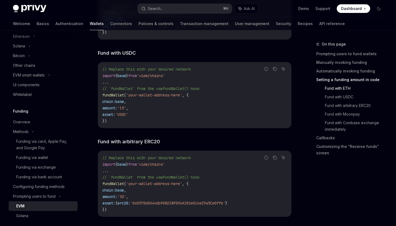
click at [165, 77] on span "'viem/chains'" at bounding box center [151, 75] width 28 height 5
copy code "import { base } from 'viem/chains'"
drag, startPoint x: 191, startPoint y: 97, endPoint x: 103, endPoint y: 123, distance: 92.4
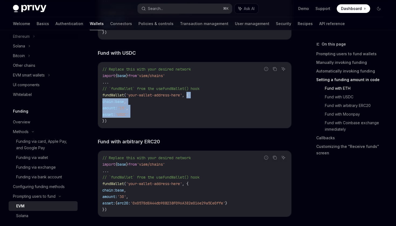
click at [103, 123] on code "// Replace this with your desired network import { base } from 'viem/chains' ..…" at bounding box center [194, 95] width 185 height 58
click at [103, 123] on span "})" at bounding box center [104, 121] width 4 height 5
drag, startPoint x: 105, startPoint y: 124, endPoint x: 191, endPoint y: 95, distance: 90.1
click at [191, 95] on code "// Replace this with your desired network import { base } from 'viem/chains' ..…" at bounding box center [194, 95] width 185 height 58
copy code "{ chain: base , amount: '15' , asset: 'USDC' }"
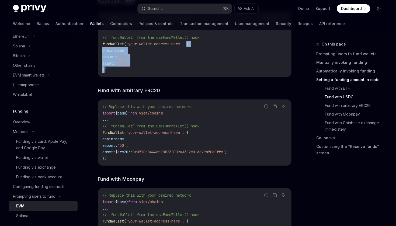
click at [176, 132] on span "'your-wallet-address-here'" at bounding box center [154, 132] width 56 height 5
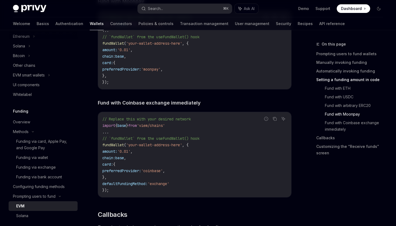
scroll to position [1038, 0]
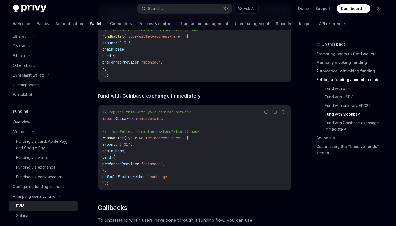
drag, startPoint x: 119, startPoint y: 174, endPoint x: 107, endPoint y: 159, distance: 19.6
click at [107, 158] on code "// Replace this with your desired network import { base } from 'viem/chains' ..…" at bounding box center [194, 148] width 185 height 78
copy code "card: { preferredProvider: 'coinbase' , },"
click at [196, 180] on code "// Replace this with your desired network import { base } from 'viem/chains' ..…" at bounding box center [194, 148] width 185 height 78
drag, startPoint x: 122, startPoint y: 173, endPoint x: 108, endPoint y: 160, distance: 18.7
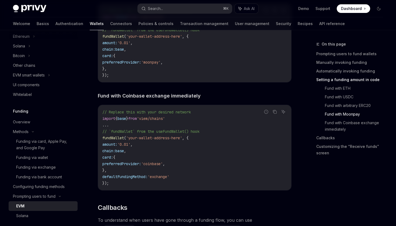
click at [108, 160] on code "// Replace this with your desired network import { base } from 'viem/chains' ..…" at bounding box center [194, 148] width 185 height 78
copy code "card: { preferredProvider: 'coinbase' , },"
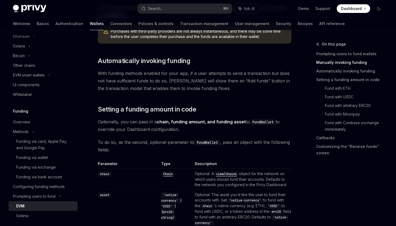
scroll to position [401, 0]
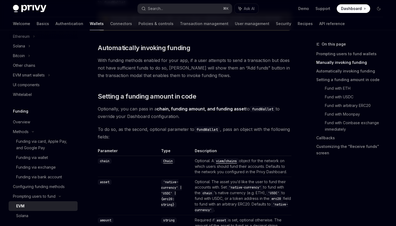
click at [176, 129] on span "To do so, as the second, optional parameter to fundWallet , pass an object with…" at bounding box center [195, 133] width 194 height 15
click at [200, 131] on code "fundWallet" at bounding box center [207, 130] width 26 height 6
click at [220, 129] on code "fundWallet" at bounding box center [207, 130] width 26 height 6
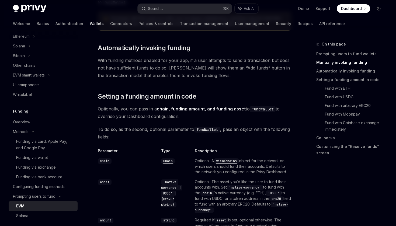
click at [240, 131] on span "To do so, as the second, optional parameter to fundWallet , pass an object with…" at bounding box center [195, 133] width 194 height 15
click at [262, 131] on span "To do so, as the second, optional parameter to fundWallet , pass an object with…" at bounding box center [195, 133] width 194 height 15
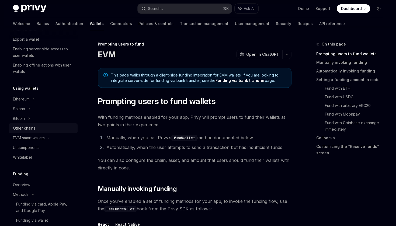
scroll to position [0, 0]
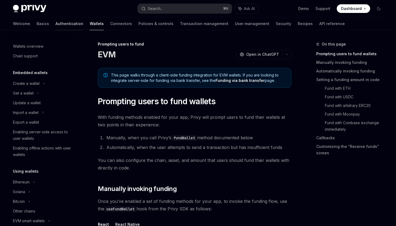
click at [56, 21] on link "Authentication" at bounding box center [70, 23] width 28 height 13
type textarea "*"
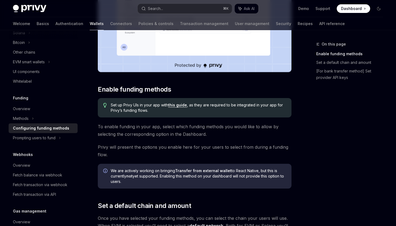
scroll to position [159, 0]
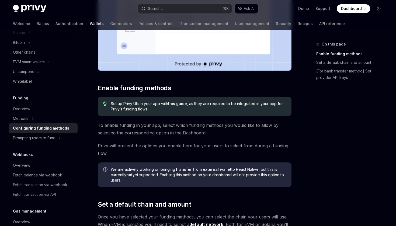
click at [176, 103] on link "this guide" at bounding box center [177, 103] width 19 height 5
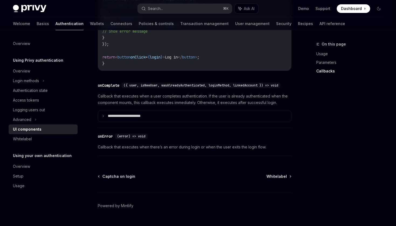
scroll to position [801, 0]
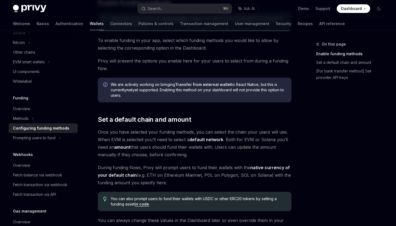
scroll to position [245, 0]
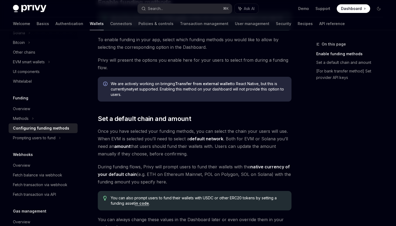
click at [181, 90] on span "We are actively working on bringing Transfer from external wallet to React Nati…" at bounding box center [198, 89] width 175 height 16
click at [191, 90] on span "We are actively working on bringing Transfer from external wallet to React Nati…" at bounding box center [198, 89] width 175 height 16
click at [200, 89] on span "We are actively working on bringing Transfer from external wallet to React Nati…" at bounding box center [198, 89] width 175 height 16
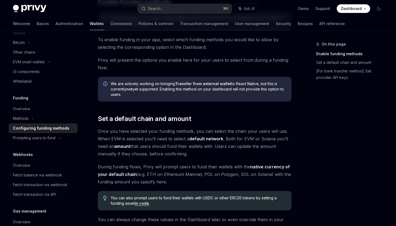
click at [212, 89] on span "We are actively working on bringing Transfer from external wallet to React Nati…" at bounding box center [198, 89] width 175 height 16
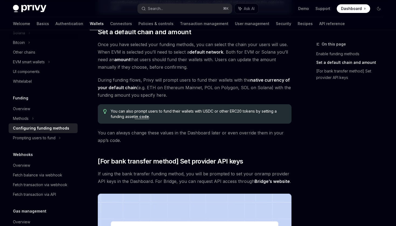
scroll to position [335, 0]
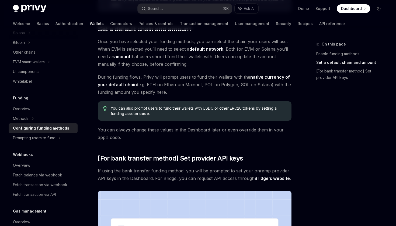
click at [133, 79] on span "During funding flows, Privy will prompt users to fund their wallets with the na…" at bounding box center [195, 84] width 194 height 23
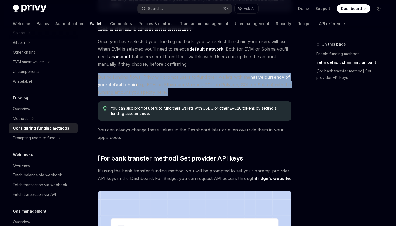
click at [143, 80] on span "During funding flows, Privy will prompt users to fund their wallets with the na…" at bounding box center [195, 84] width 194 height 23
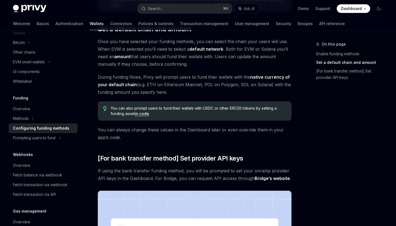
click at [158, 77] on span "During funding flows, Privy will prompt users to fund their wallets with the na…" at bounding box center [195, 84] width 194 height 23
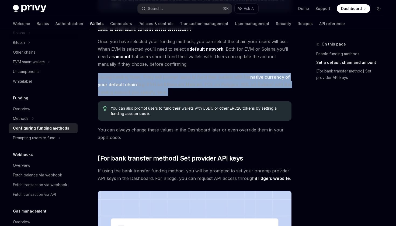
click at [165, 78] on span "During funding flows, Privy will prompt users to fund their wallets with the na…" at bounding box center [195, 84] width 194 height 23
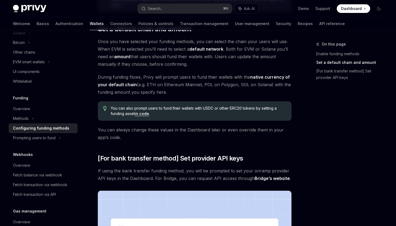
click at [189, 79] on span "During funding flows, Privy will prompt users to fund their wallets with the na…" at bounding box center [195, 84] width 194 height 23
click at [201, 75] on span "During funding flows, Privy will prompt users to fund their wallets with the na…" at bounding box center [195, 84] width 194 height 23
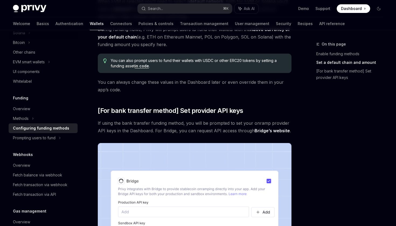
scroll to position [389, 0]
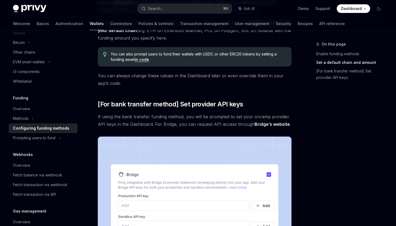
click at [154, 52] on span "You can also prompt users to fund their wallets with USDC or other ERC20 tokens…" at bounding box center [198, 56] width 175 height 11
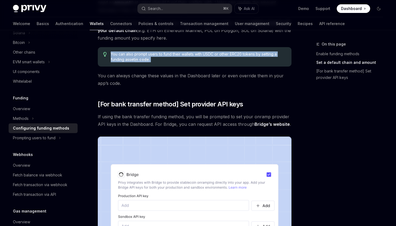
click at [177, 56] on span "You can also prompt users to fund their wallets with USDC or other ERC20 tokens…" at bounding box center [198, 56] width 175 height 11
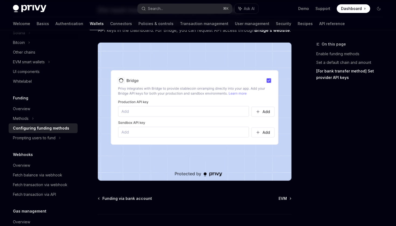
scroll to position [518, 0]
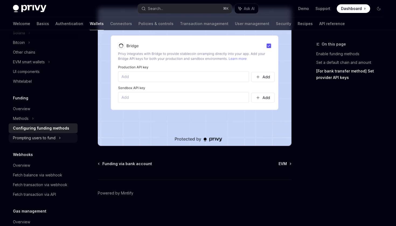
click at [33, 137] on div "Prompting users to fund" at bounding box center [34, 138] width 43 height 6
type textarea "*"
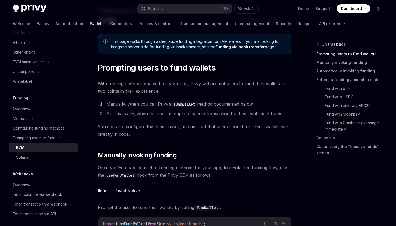
scroll to position [34, 0]
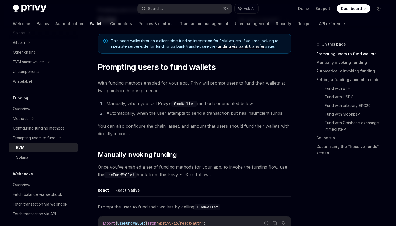
click at [209, 113] on li "Automatically, when the user attempts to send a transaction but has insufficien…" at bounding box center [198, 113] width 187 height 8
click at [209, 112] on li "Automatically, when the user attempts to send a transaction but has insufficien…" at bounding box center [198, 113] width 187 height 8
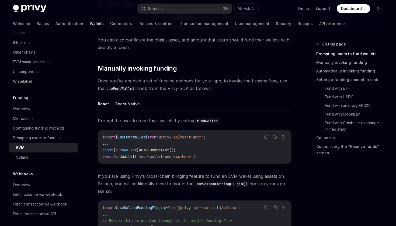
scroll to position [117, 0]
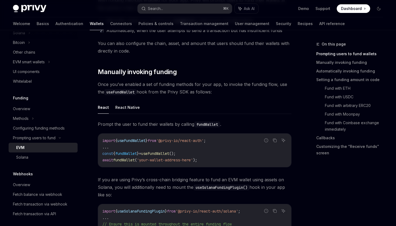
click at [191, 86] on span "Once you’ve enabled a set of funding methods for your app, to invoke the fundin…" at bounding box center [195, 88] width 194 height 15
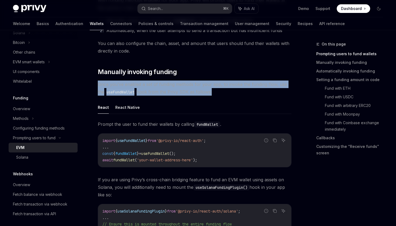
click at [205, 89] on span "Once you’ve enabled a set of funding methods for your app, to invoke the fundin…" at bounding box center [195, 88] width 194 height 15
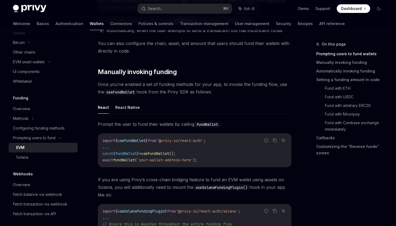
click at [180, 84] on span "Once you’ve enabled a set of funding methods for your app, to invoke the fundin…" at bounding box center [195, 88] width 194 height 15
click at [182, 89] on span "Once you’ve enabled a set of funding methods for your app, to invoke the fundin…" at bounding box center [195, 88] width 194 height 15
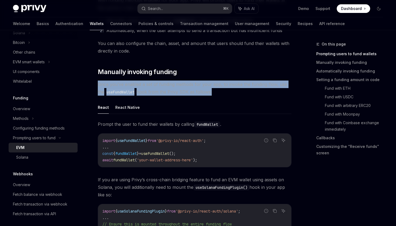
scroll to position [136, 0]
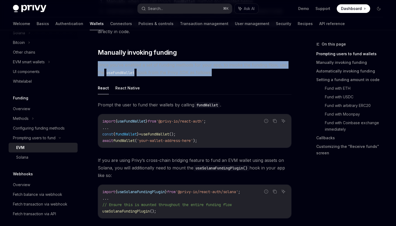
click at [167, 137] on code "import { useFundWallet } from '@privy-io/react-auth' ; ... const { fundWallet }…" at bounding box center [194, 131] width 185 height 26
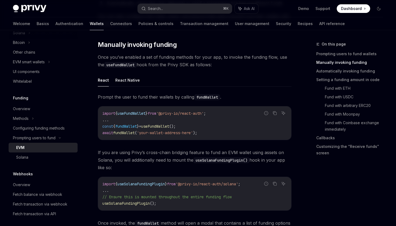
scroll to position [144, 0]
click at [141, 58] on span "Once you’ve enabled a set of funding methods for your app, to invoke the fundin…" at bounding box center [195, 61] width 194 height 15
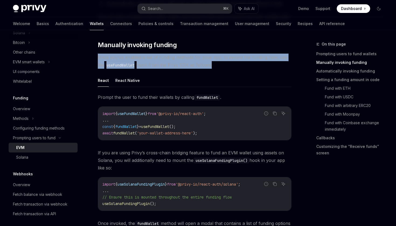
click at [164, 57] on span "Once you’ve enabled a set of funding methods for your app, to invoke the fundin…" at bounding box center [195, 61] width 194 height 15
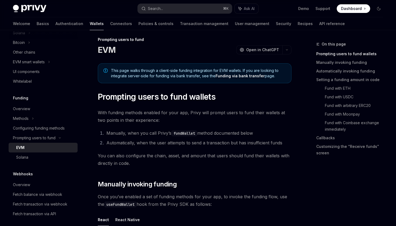
scroll to position [0, 0]
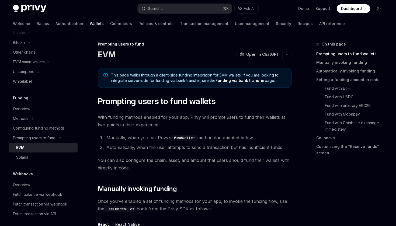
click at [148, 138] on li "Manually, when you call [PERSON_NAME]’s fundWallet method documented below" at bounding box center [198, 138] width 187 height 8
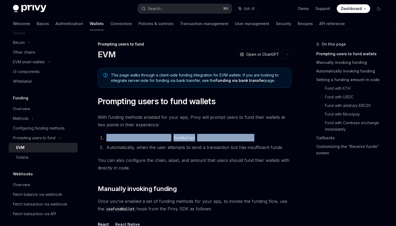
click at [166, 138] on li "Manually, when you call [PERSON_NAME]’s fundWallet method documented below" at bounding box center [198, 138] width 187 height 8
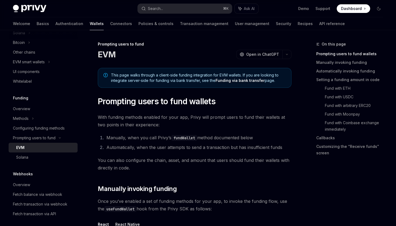
click at [166, 138] on li "Manually, when you call [PERSON_NAME]’s fundWallet method documented below" at bounding box center [198, 138] width 187 height 8
click at [176, 137] on code "fundWallet" at bounding box center [184, 138] width 26 height 6
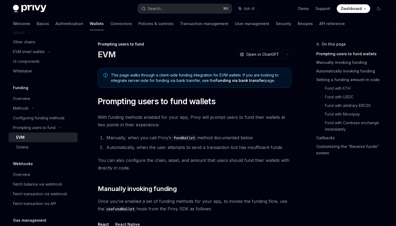
scroll to position [256, 0]
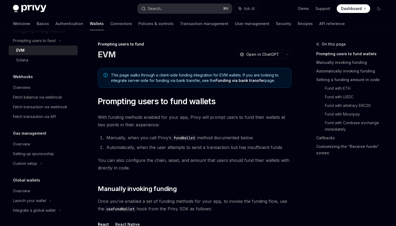
click at [166, 9] on button "Search... ⌘ K" at bounding box center [185, 9] width 94 height 10
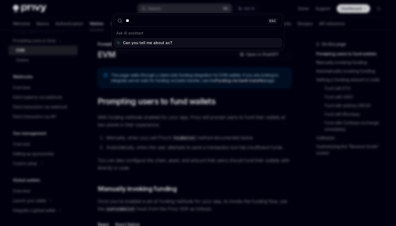
type input "*"
type input "*******"
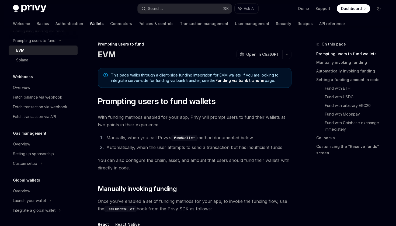
scroll to position [30, 0]
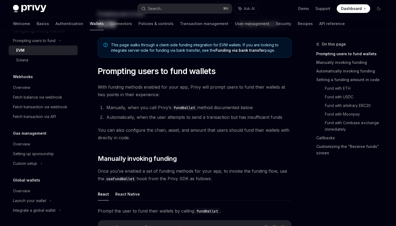
type textarea "*"
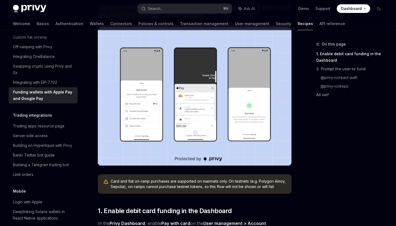
scroll to position [0, 0]
